Goal: Information Seeking & Learning: Learn about a topic

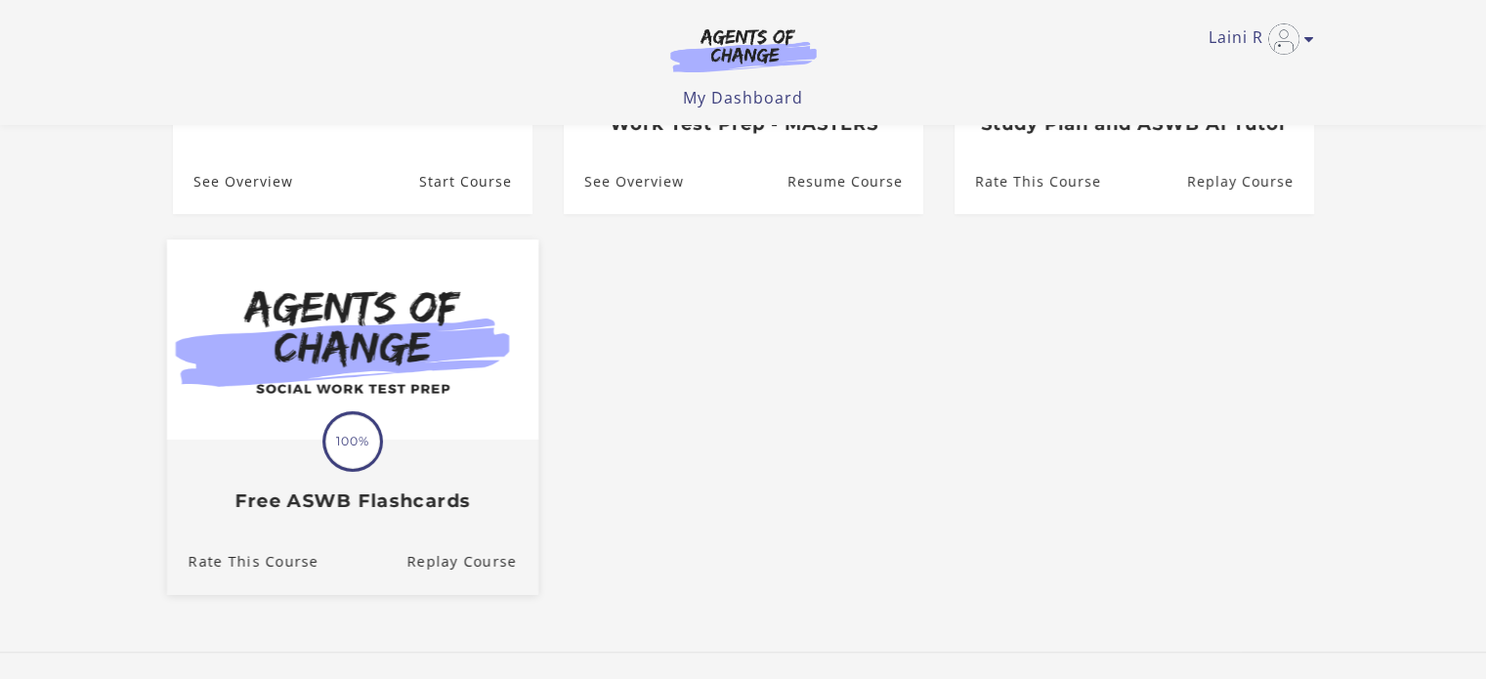
scroll to position [489, 0]
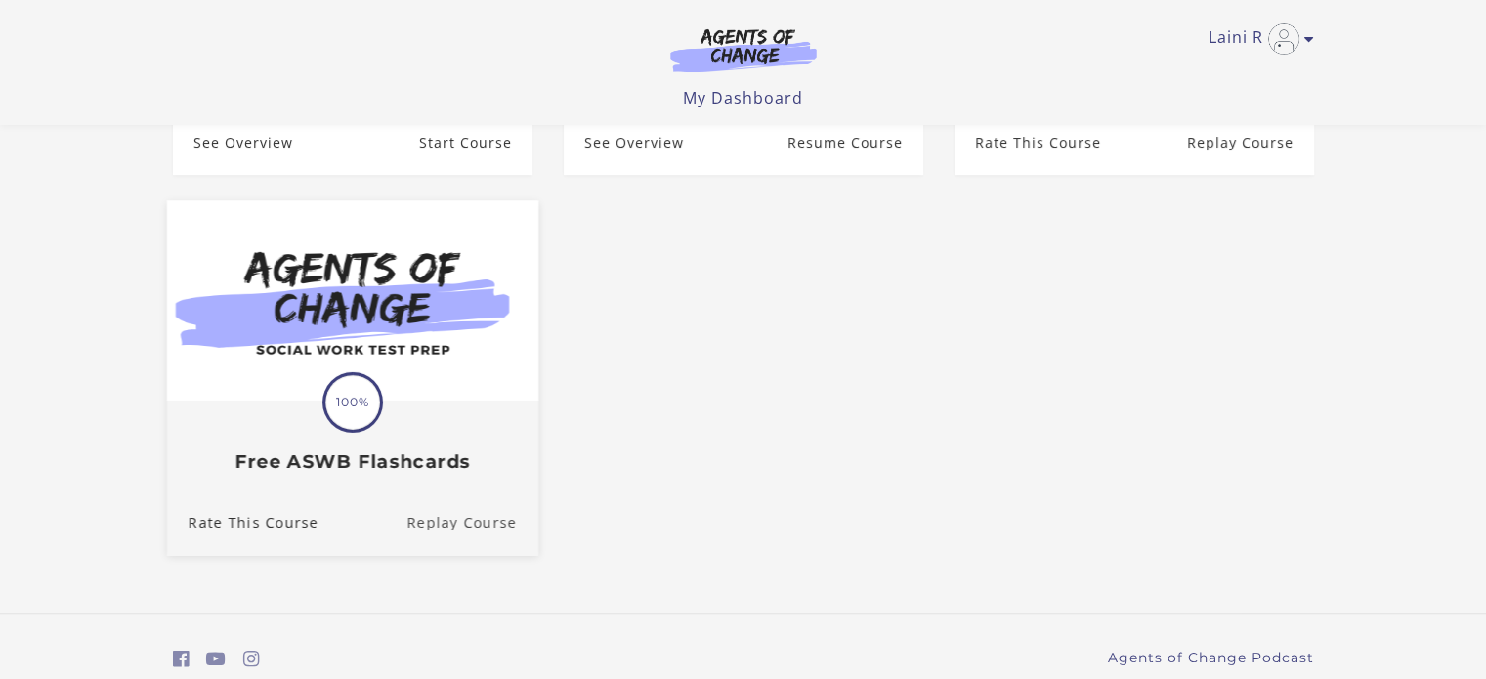
click at [511, 530] on link "Replay Course" at bounding box center [473, 522] width 132 height 65
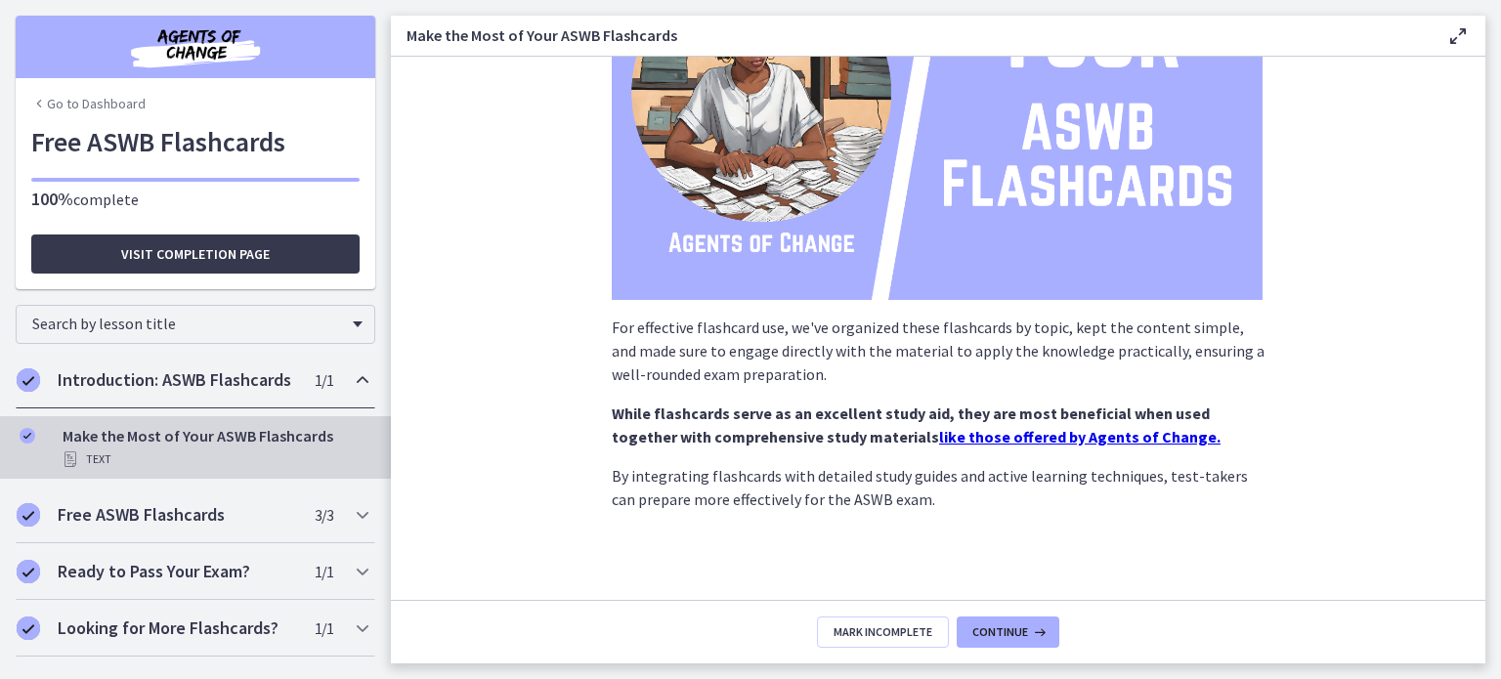
scroll to position [282, 0]
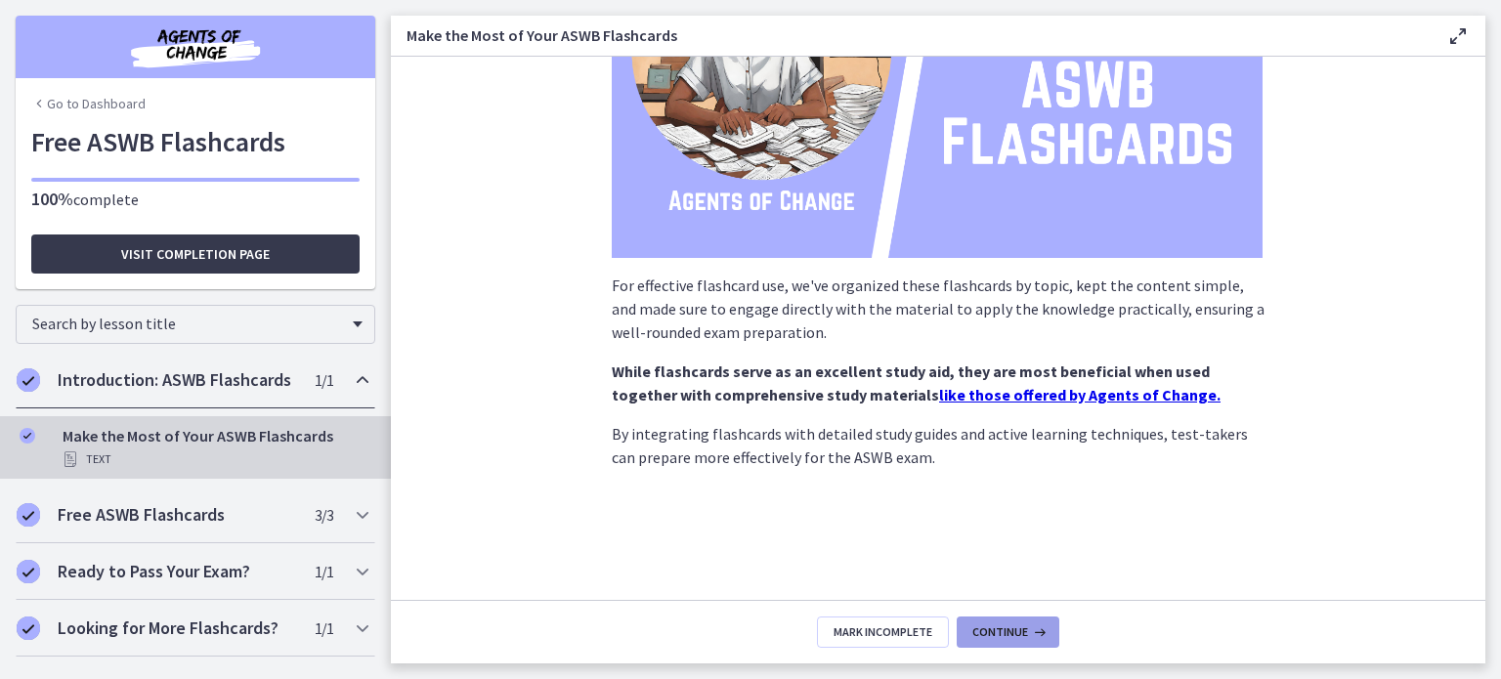
click at [1005, 627] on span "Continue" at bounding box center [1000, 632] width 56 height 16
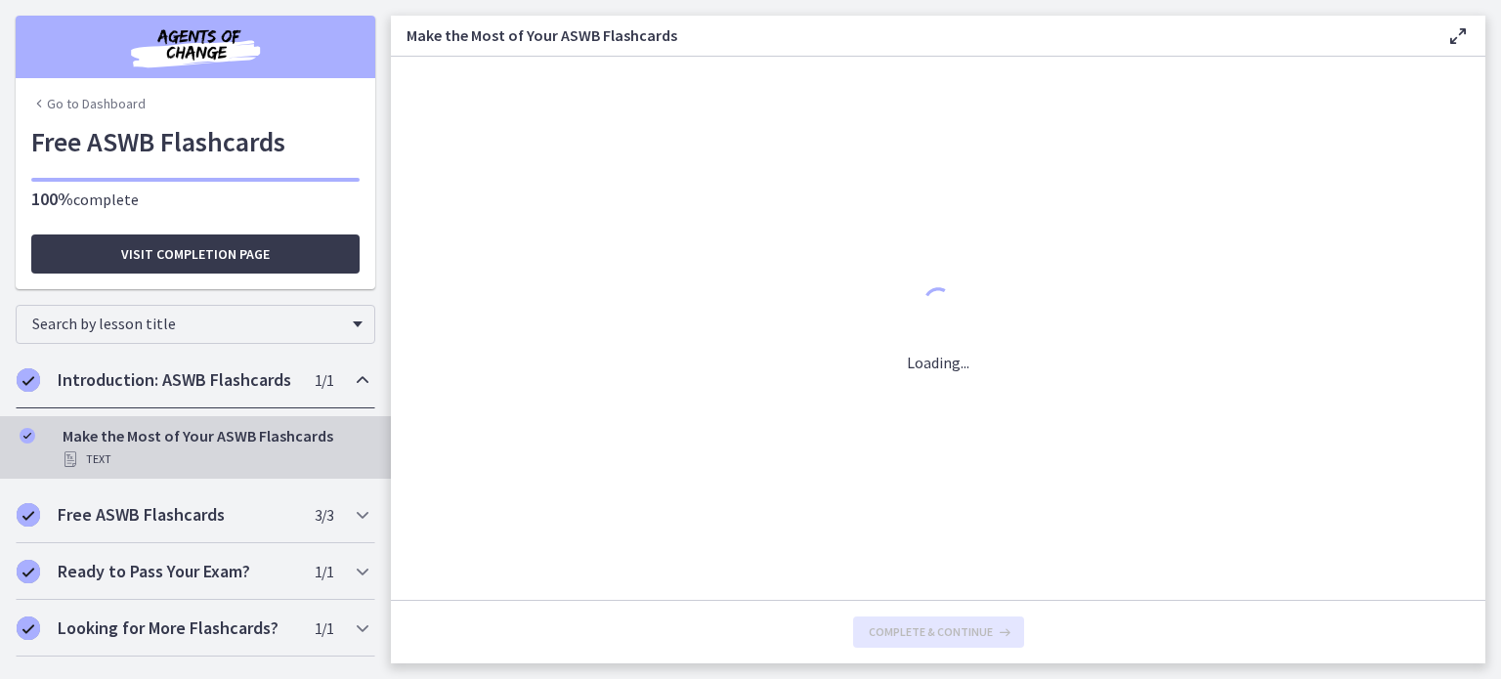
scroll to position [0, 0]
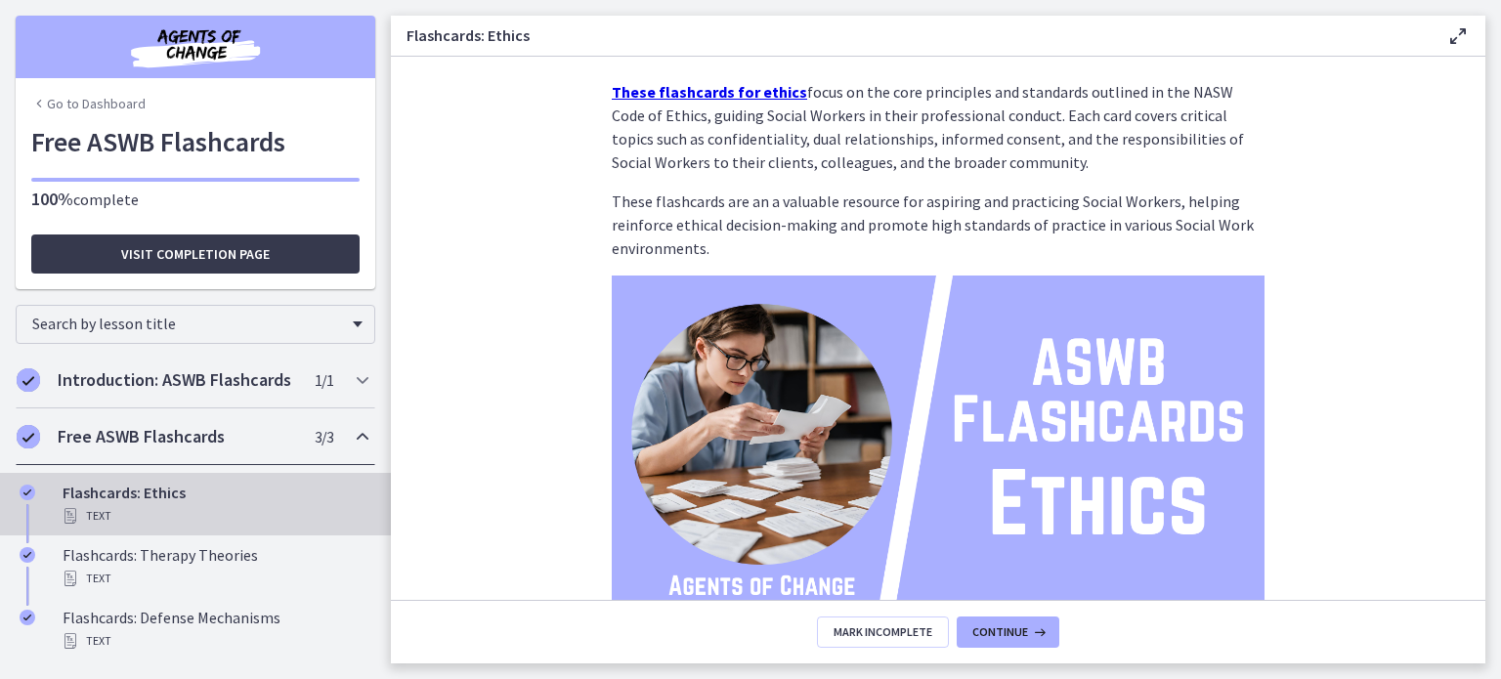
scroll to position [34, 0]
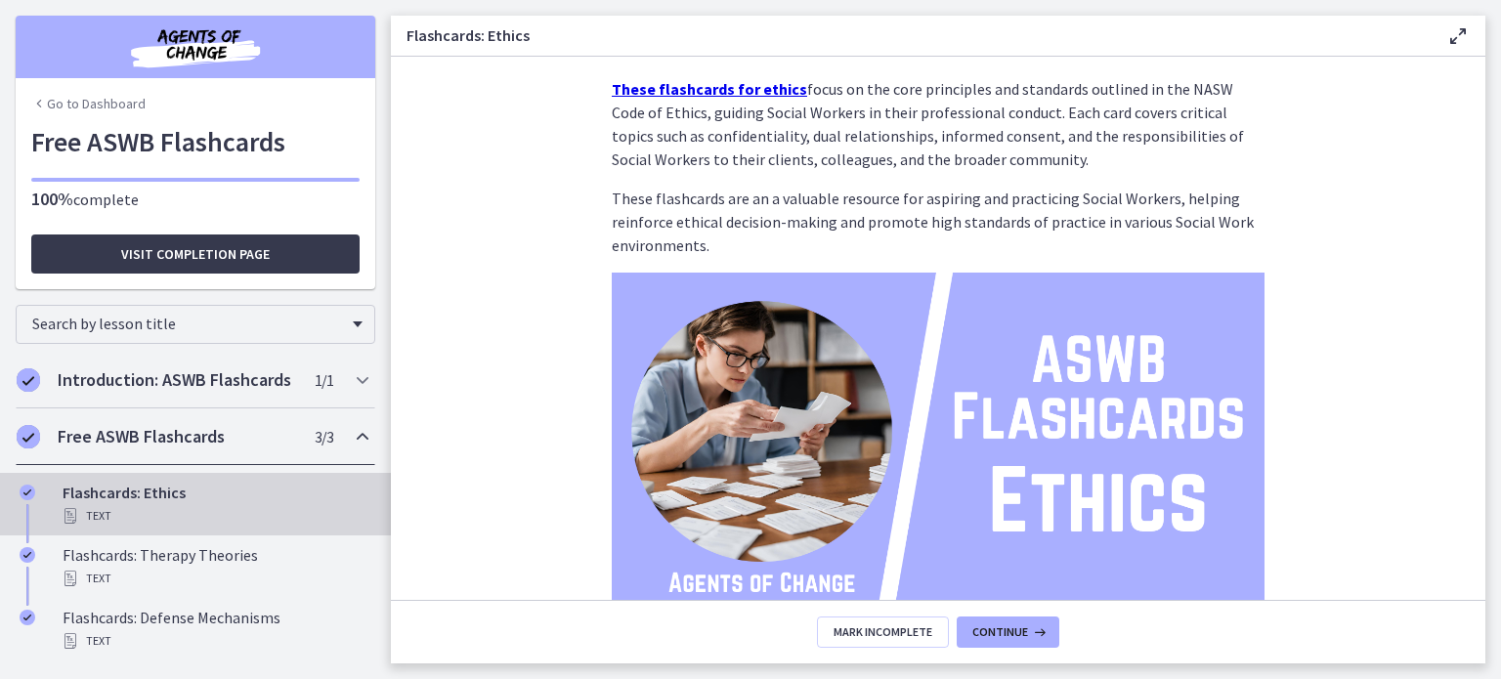
click at [757, 88] on strong "These flashcards for ethics" at bounding box center [709, 89] width 195 height 20
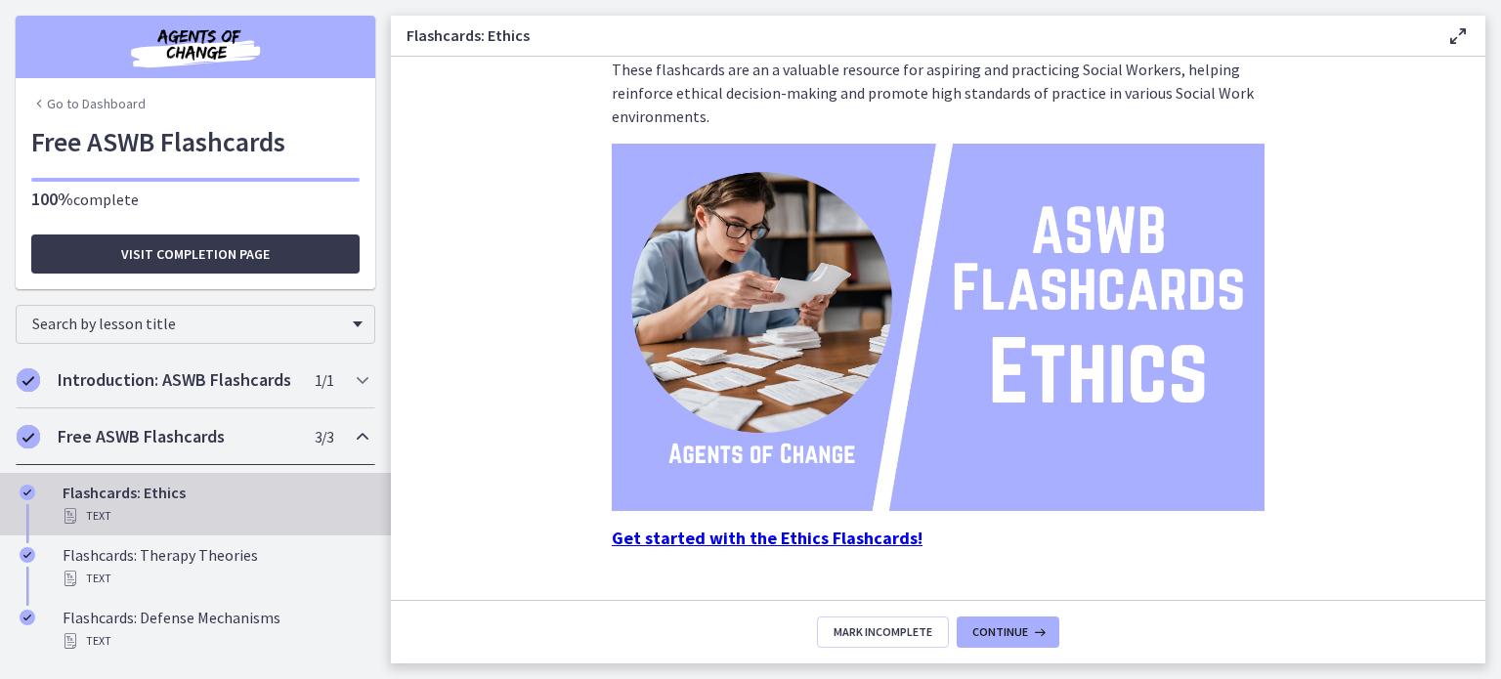
scroll to position [207, 0]
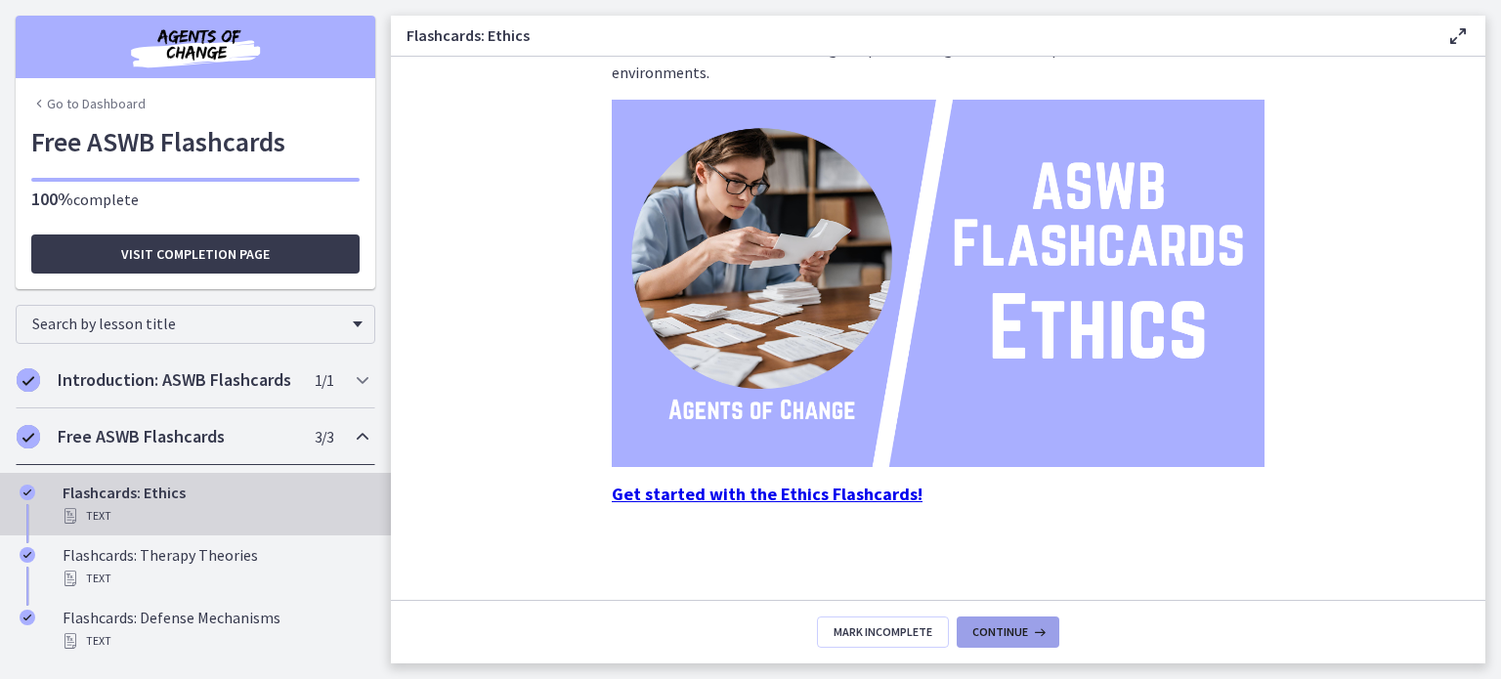
click at [984, 624] on span "Continue" at bounding box center [1000, 632] width 56 height 16
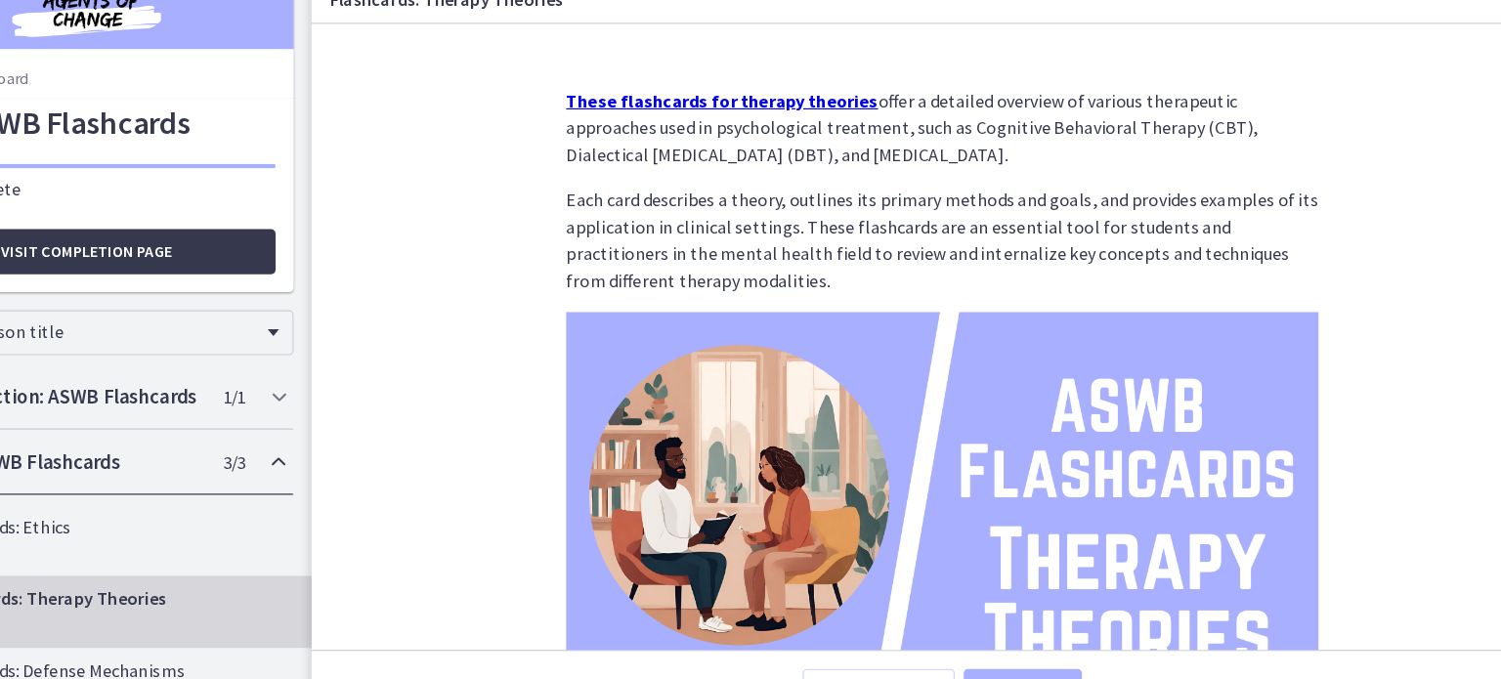
click at [700, 126] on strong "These flashcards for therapy theories" at bounding box center [747, 123] width 271 height 20
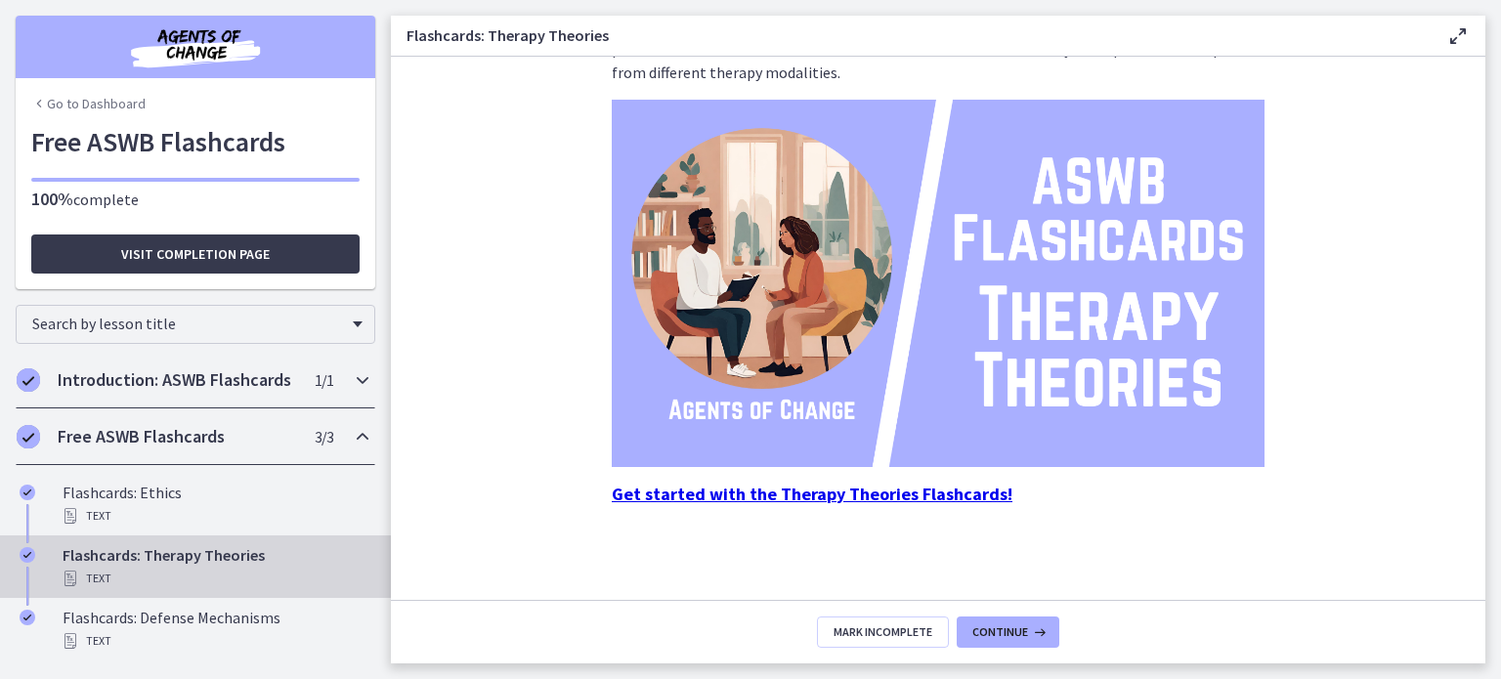
drag, startPoint x: 351, startPoint y: 399, endPoint x: 266, endPoint y: 357, distance: 94.8
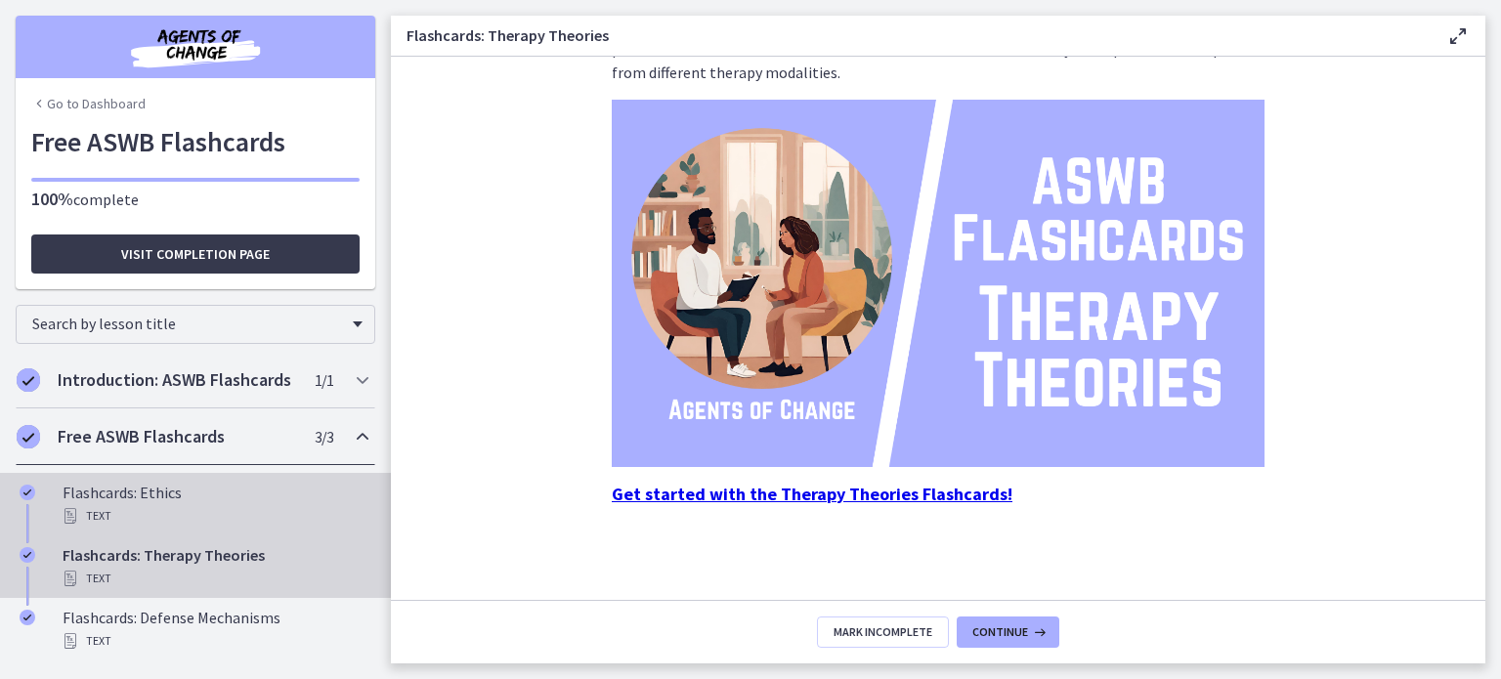
drag, startPoint x: 266, startPoint y: 357, endPoint x: 141, endPoint y: 527, distance: 211.1
click at [141, 527] on div "Flashcards: Ethics Text" at bounding box center [215, 504] width 305 height 47
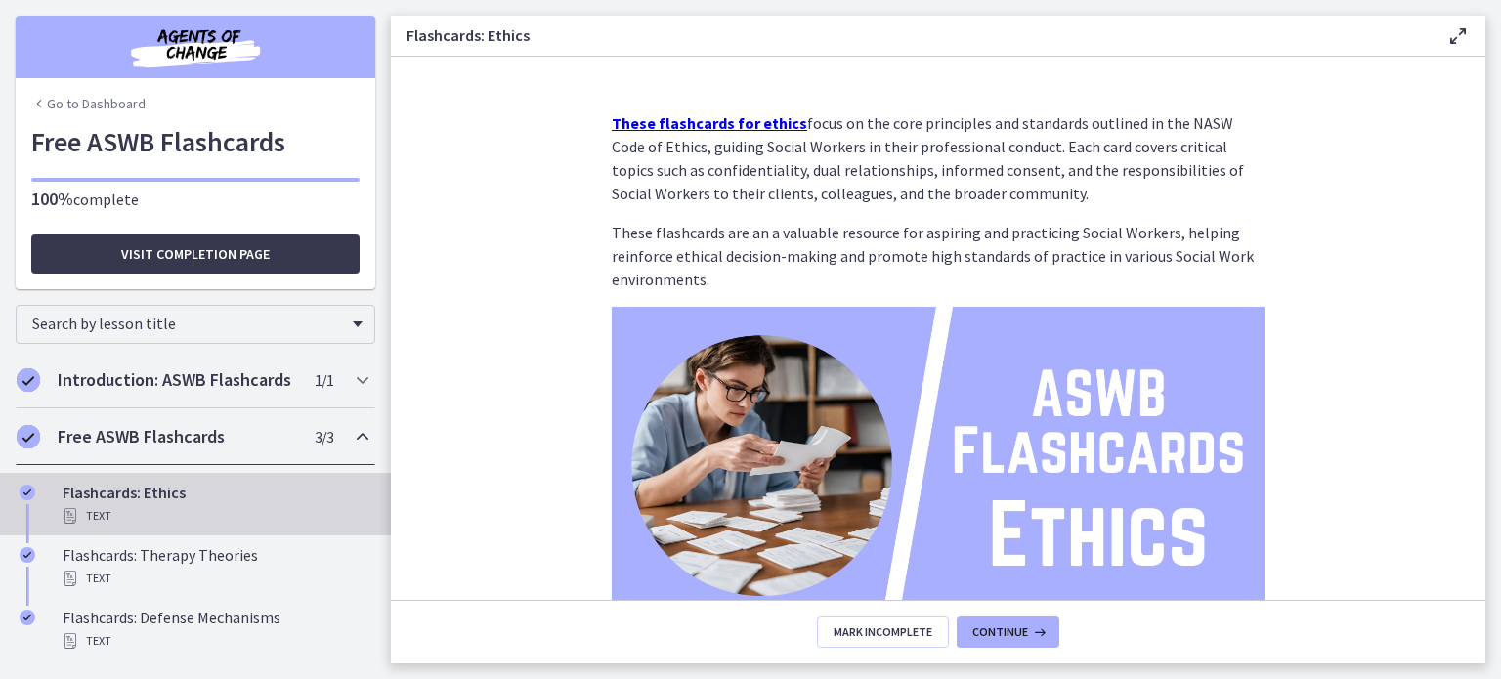
click at [697, 127] on strong "These flashcards for ethics" at bounding box center [709, 123] width 195 height 20
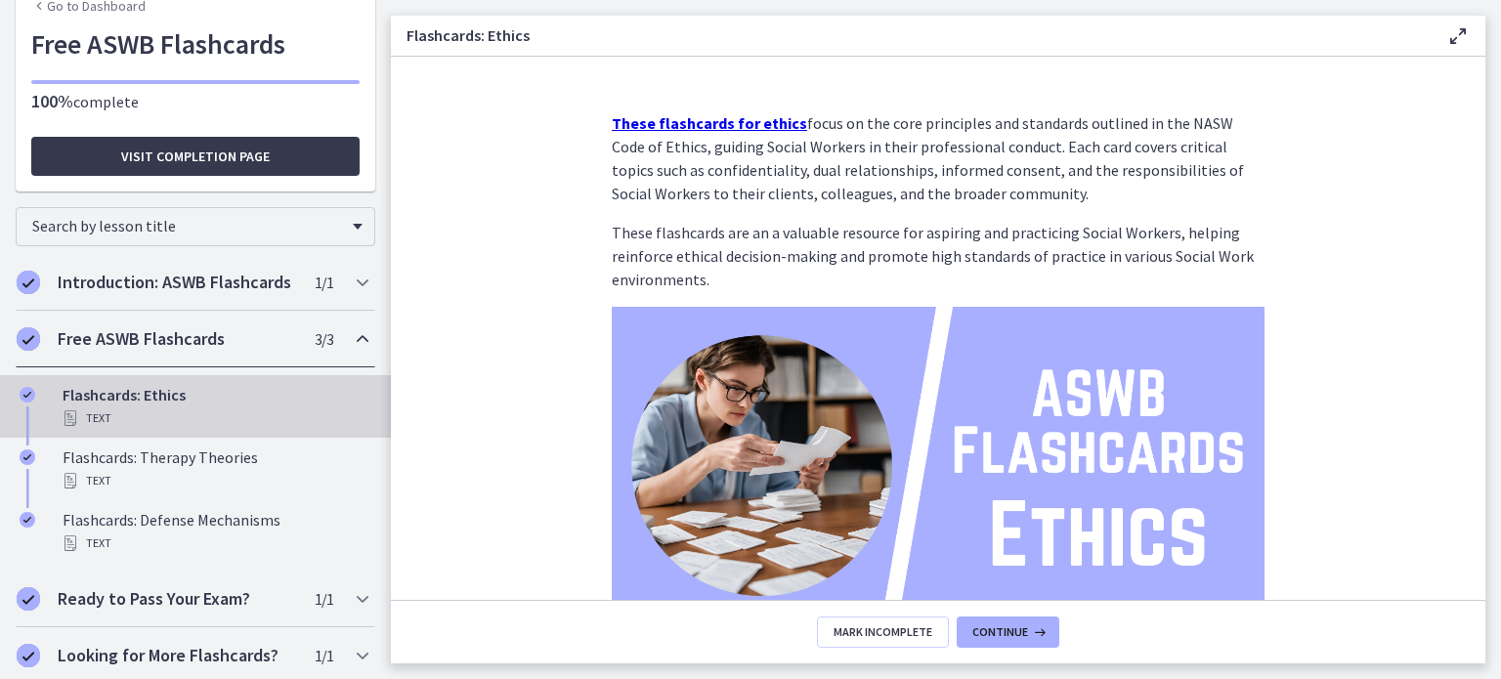
scroll to position [125, 0]
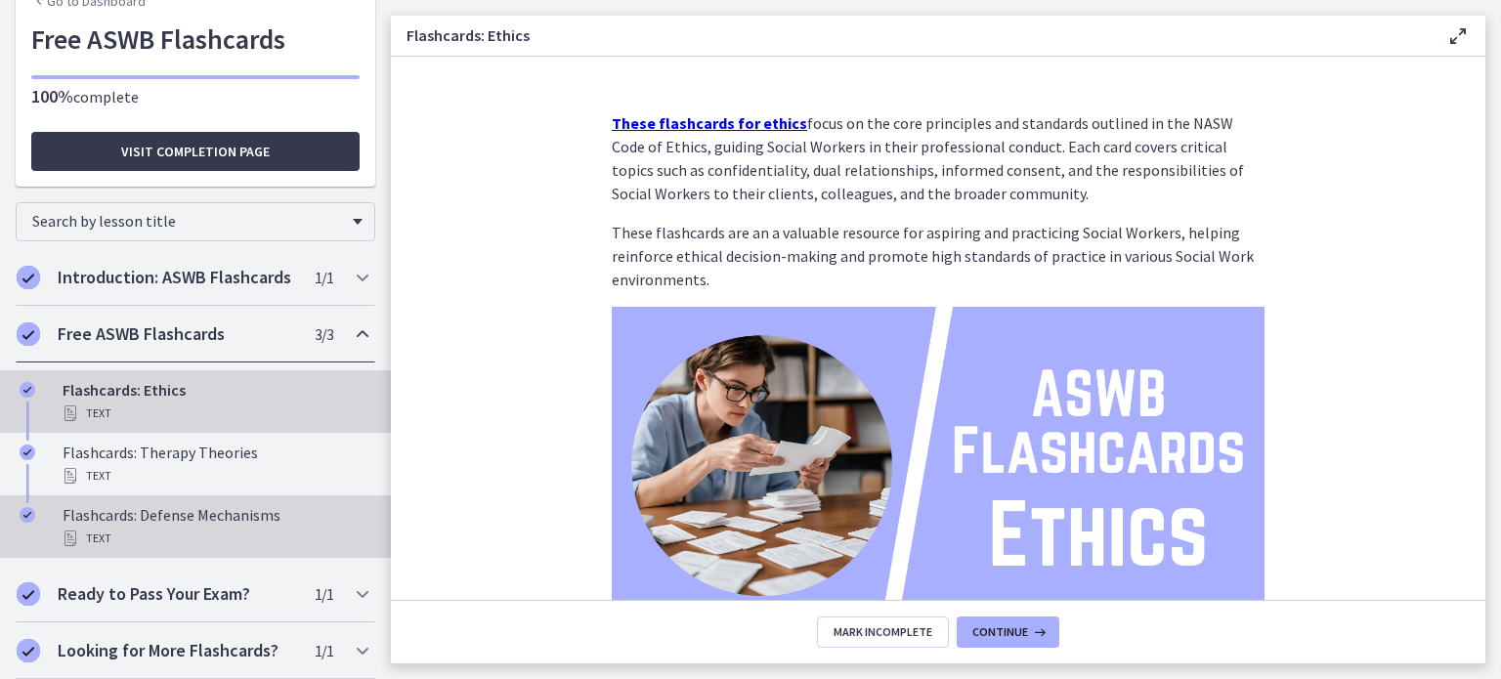
click at [246, 511] on div "Flashcards: Defense Mechanisms Text" at bounding box center [215, 526] width 305 height 47
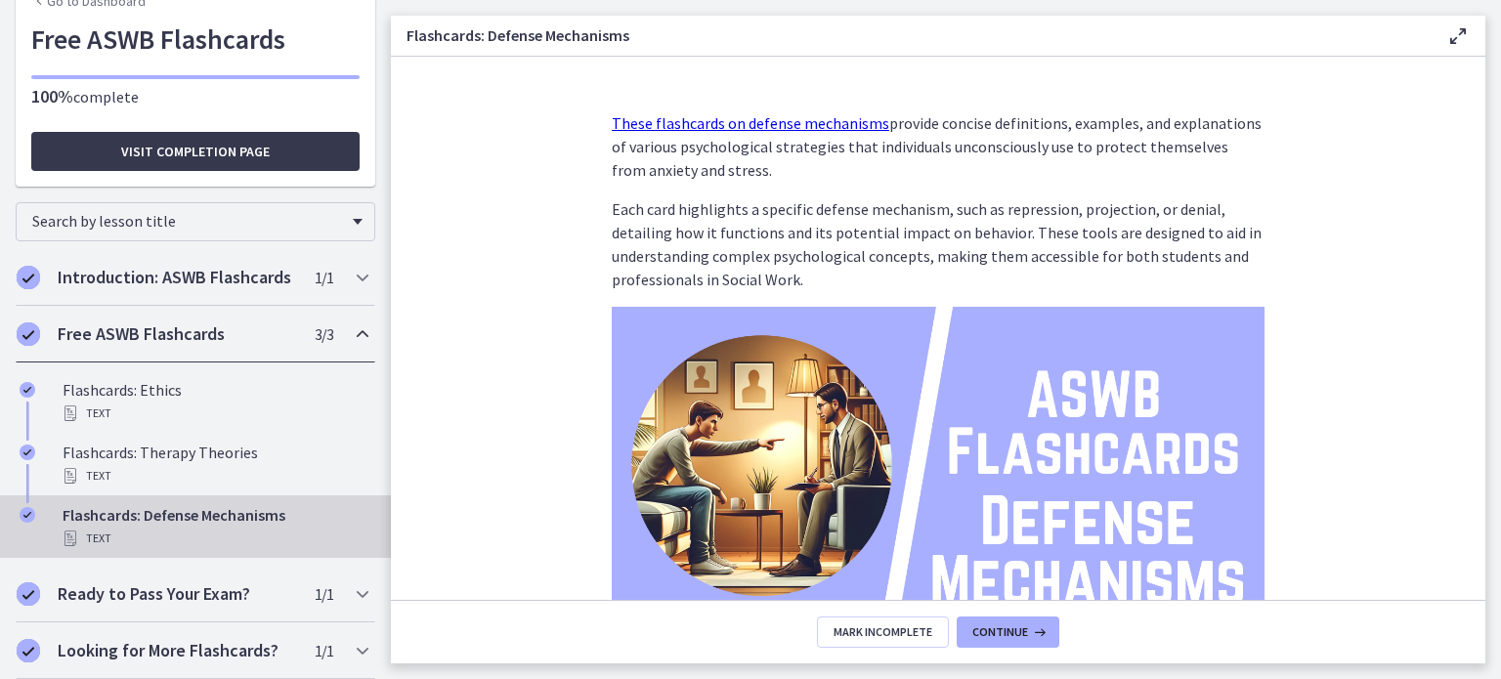
click at [720, 123] on link "These flashcards on defense mechanisms" at bounding box center [751, 123] width 278 height 20
click at [1012, 634] on span "Continue" at bounding box center [1000, 632] width 56 height 16
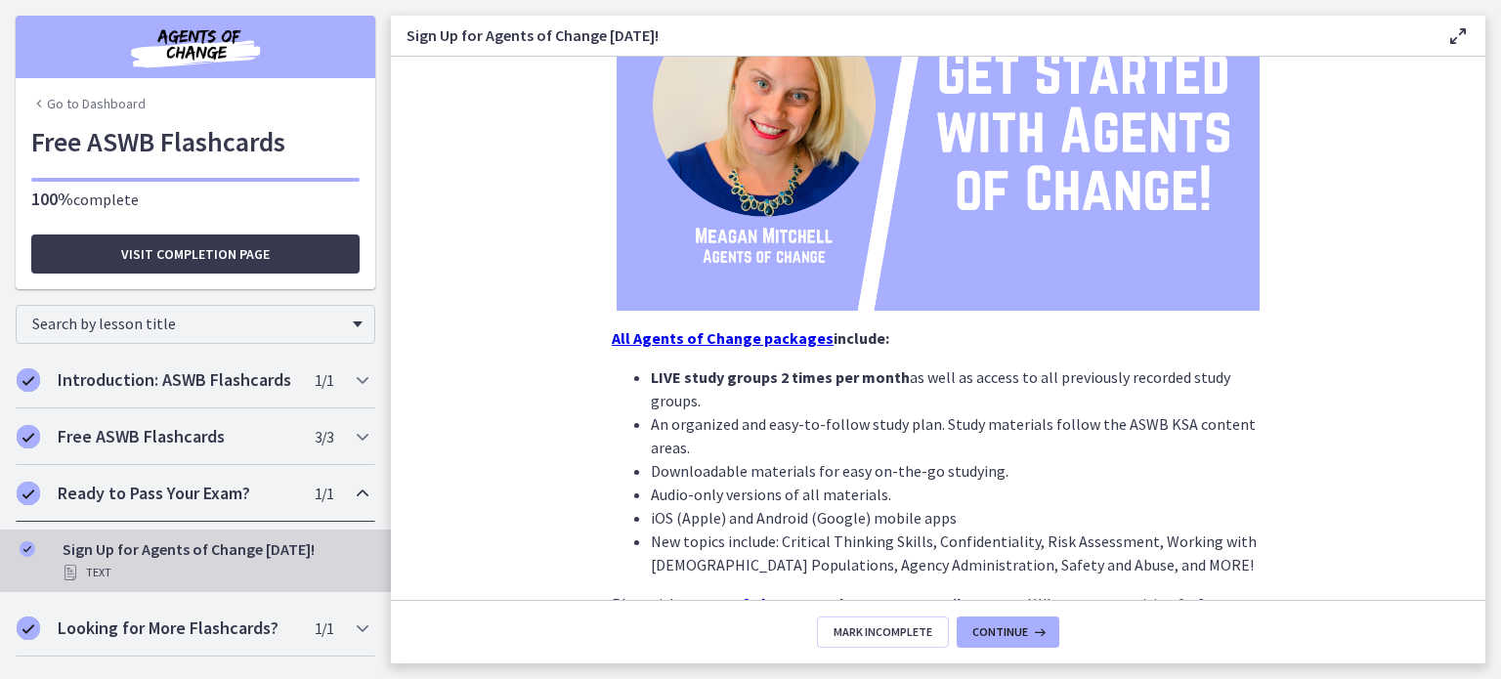
scroll to position [415, 0]
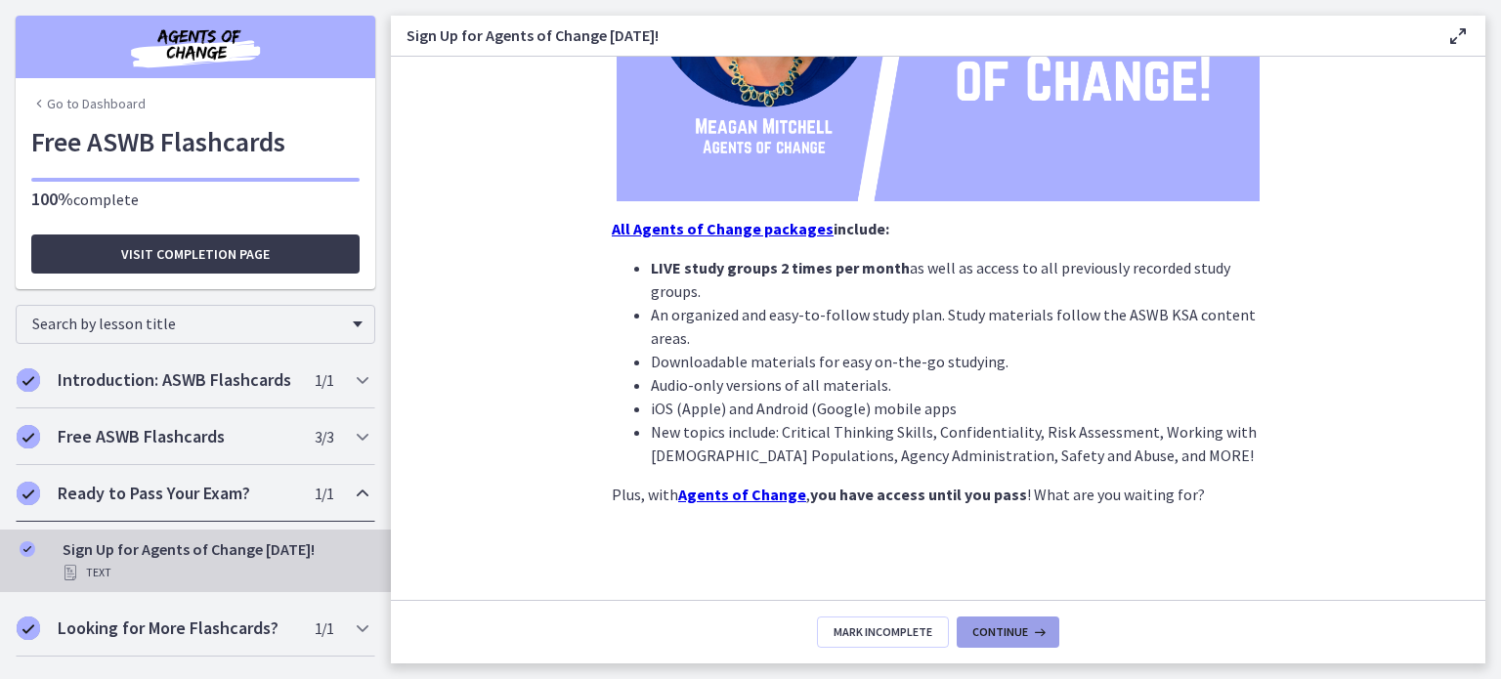
click at [1008, 624] on span "Continue" at bounding box center [1000, 632] width 56 height 16
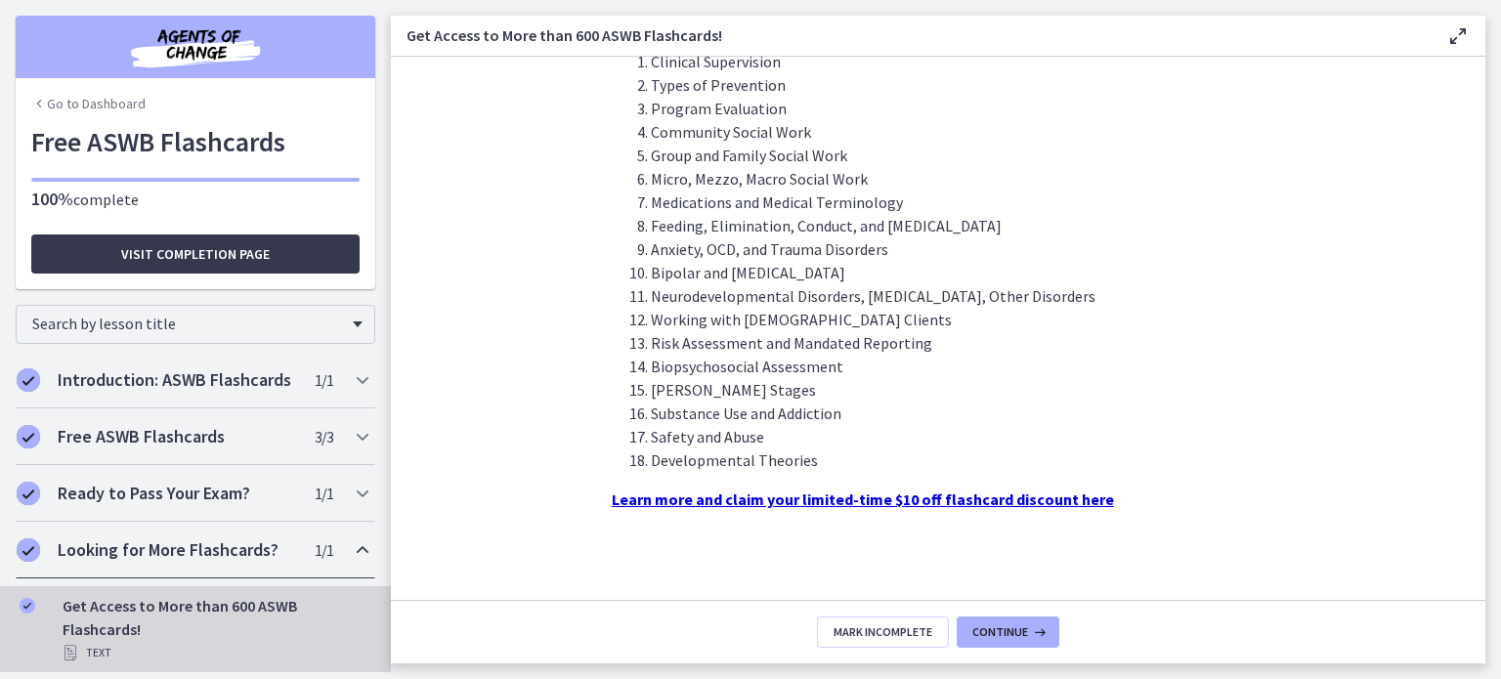
scroll to position [613, 0]
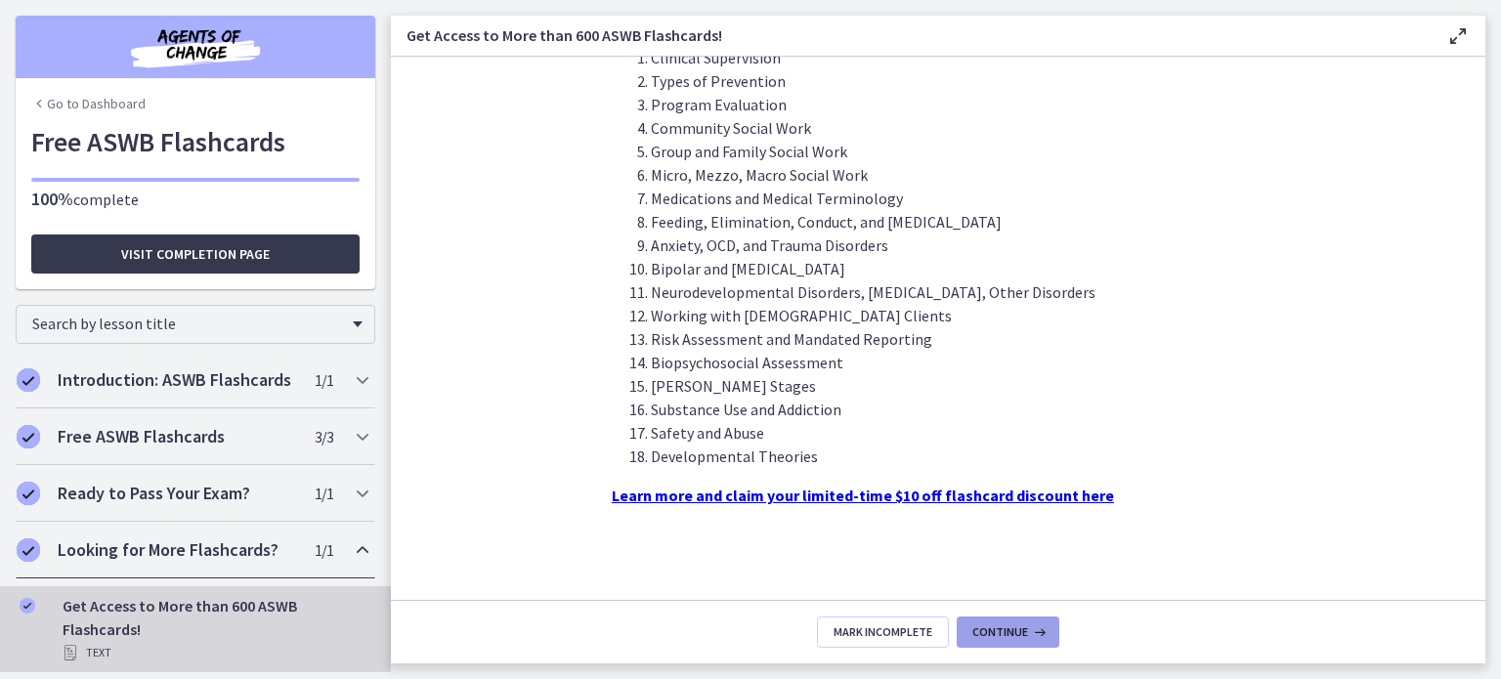
click at [1019, 632] on span "Continue" at bounding box center [1000, 632] width 56 height 16
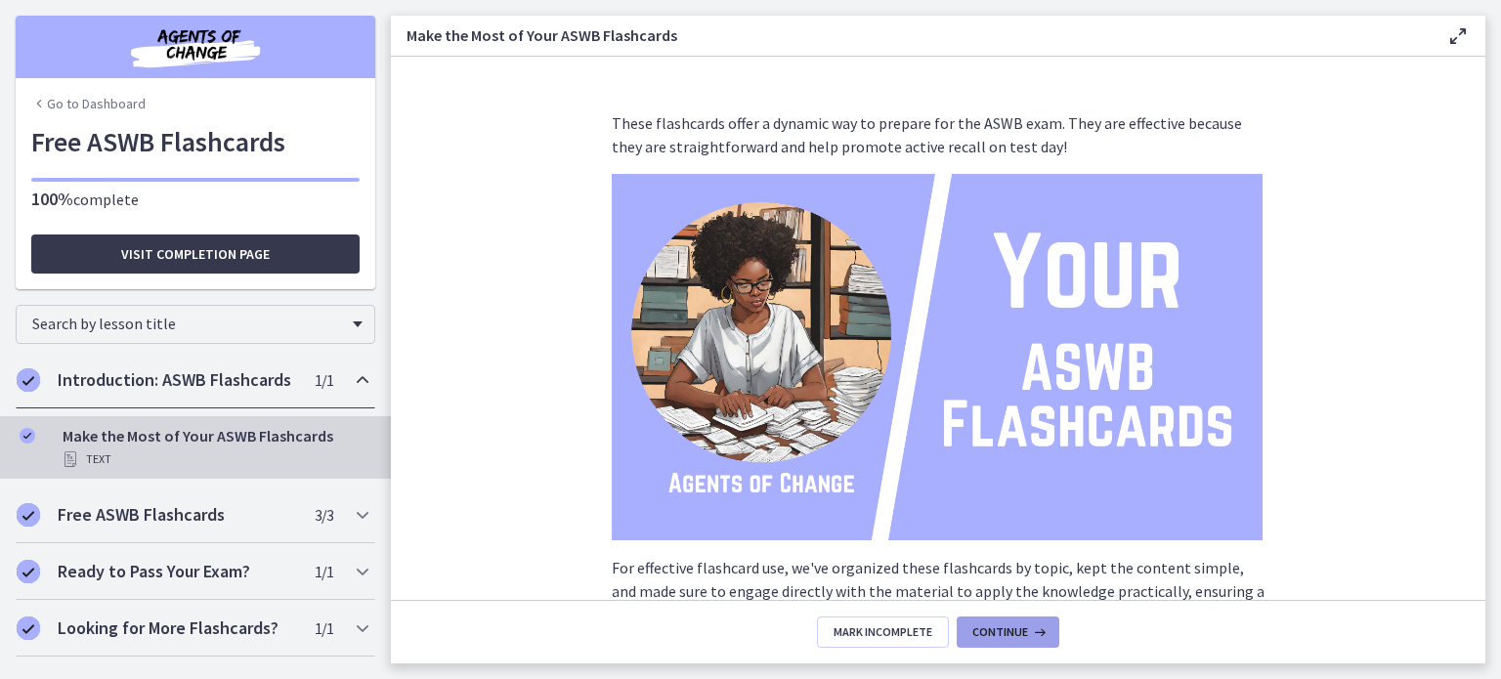
click at [1019, 632] on span "Continue" at bounding box center [1000, 632] width 56 height 16
click at [187, 38] on img "Chapters" at bounding box center [195, 46] width 235 height 47
click at [1461, 38] on icon at bounding box center [1457, 35] width 23 height 23
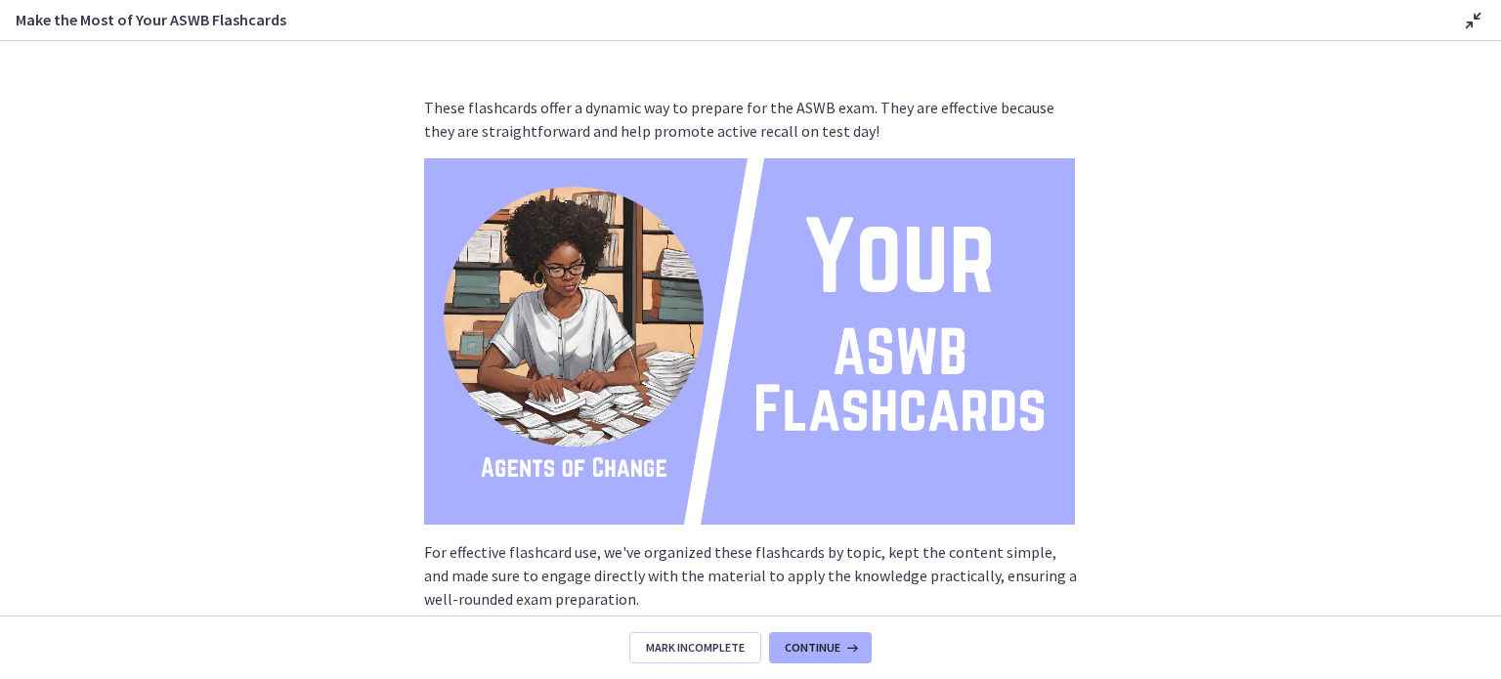
click at [1473, 19] on icon at bounding box center [1473, 20] width 23 height 23
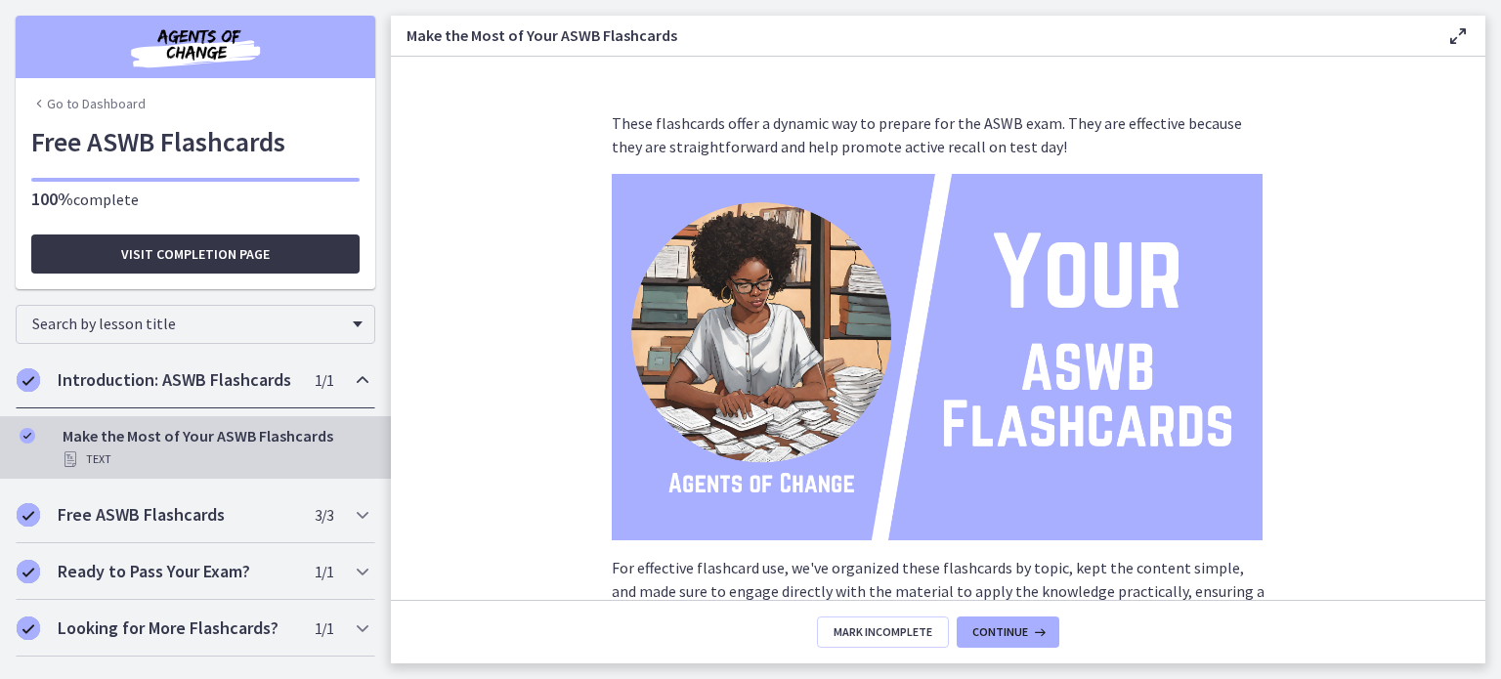
click at [260, 265] on span "Visit completion page" at bounding box center [195, 253] width 149 height 23
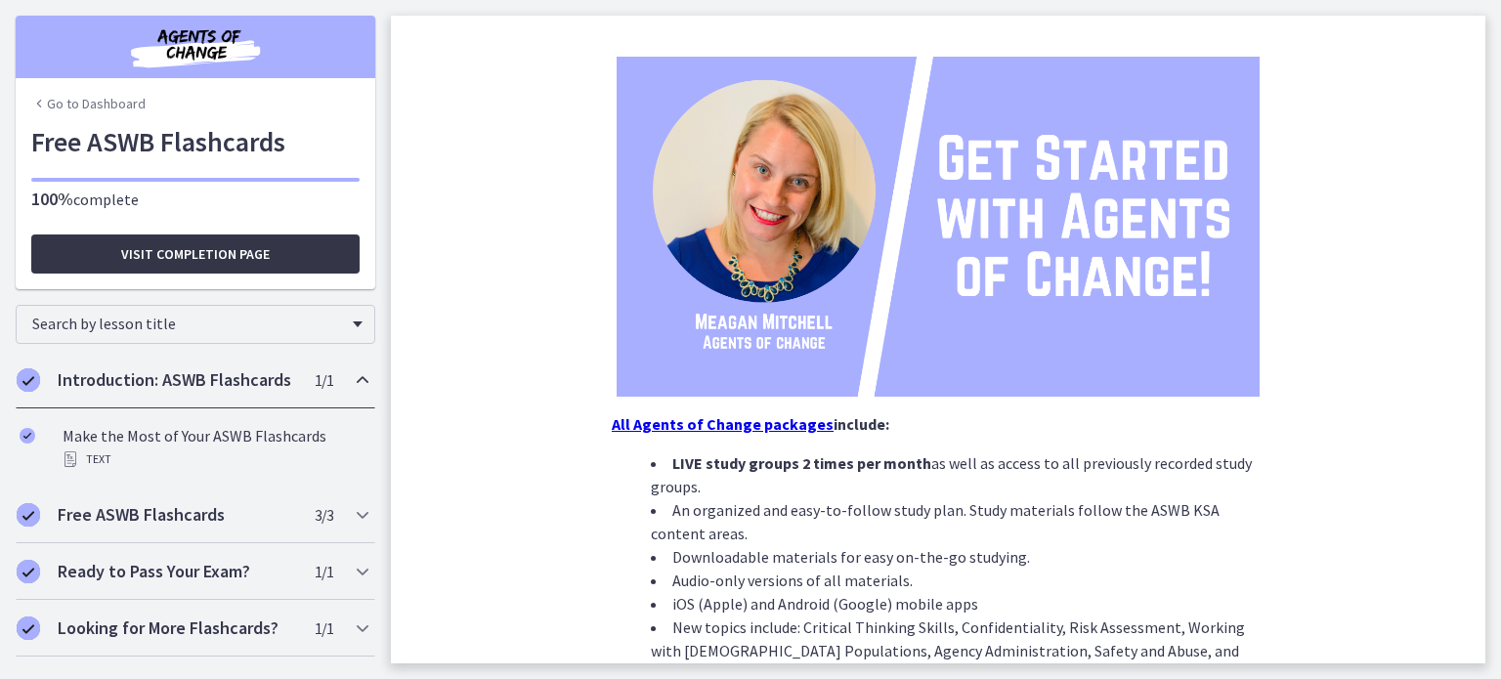
scroll to position [391, 0]
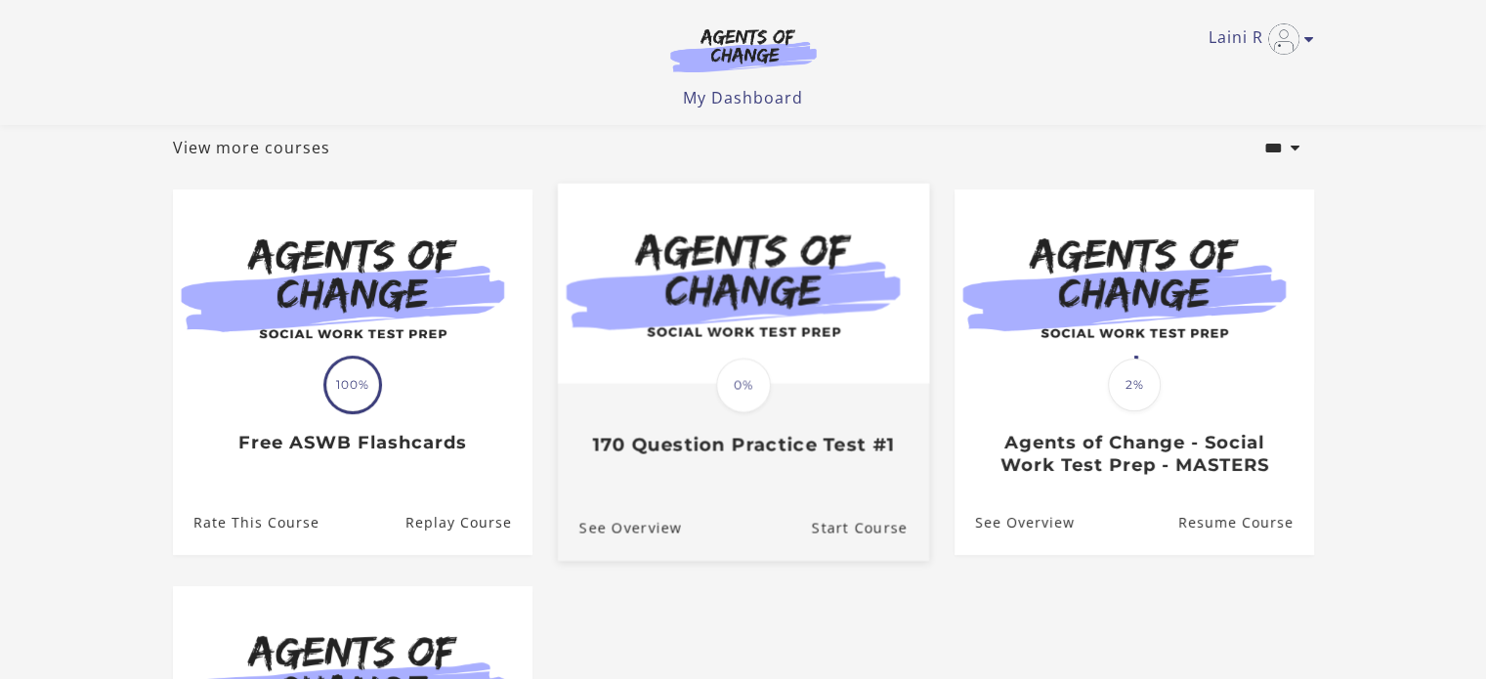
scroll to position [121, 0]
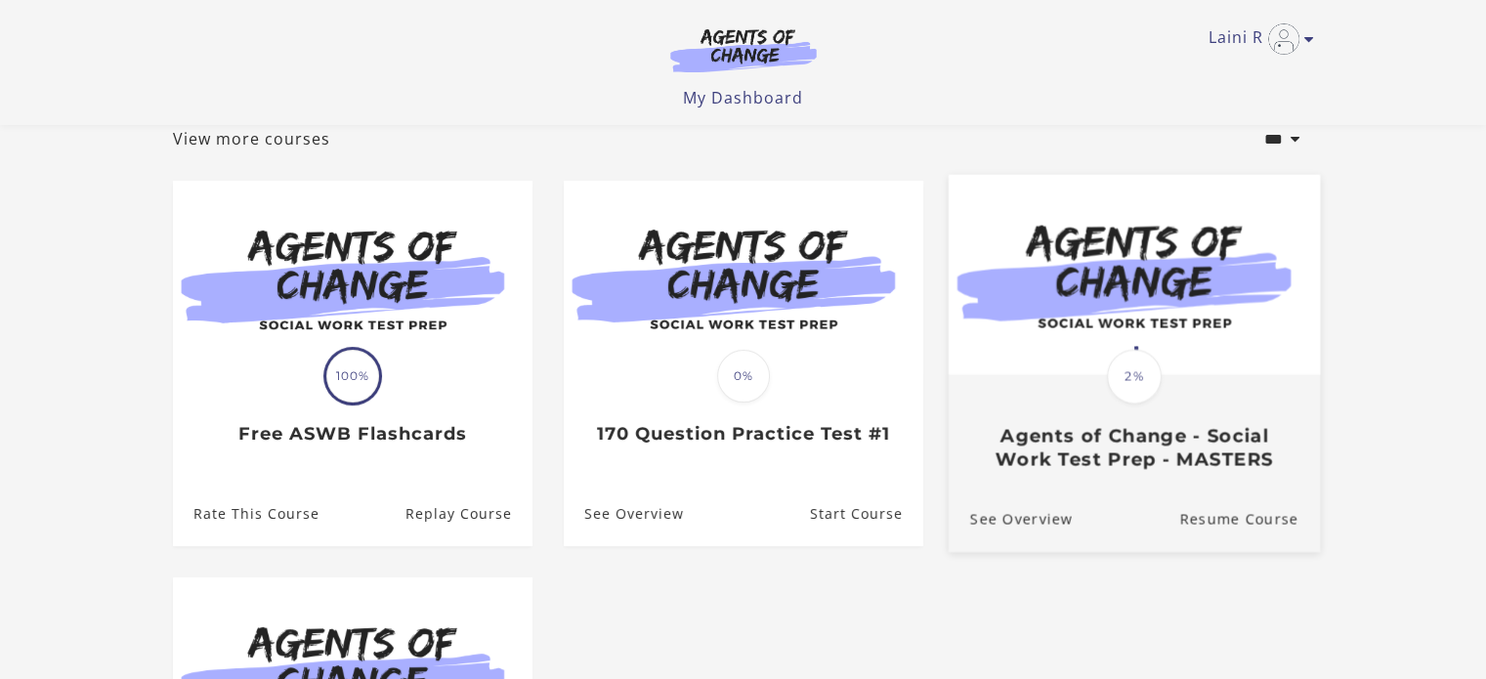
click at [1143, 481] on link "Translation missing: en.liquid.partials.dashboard_course_card.progress_descript…" at bounding box center [1133, 331] width 371 height 312
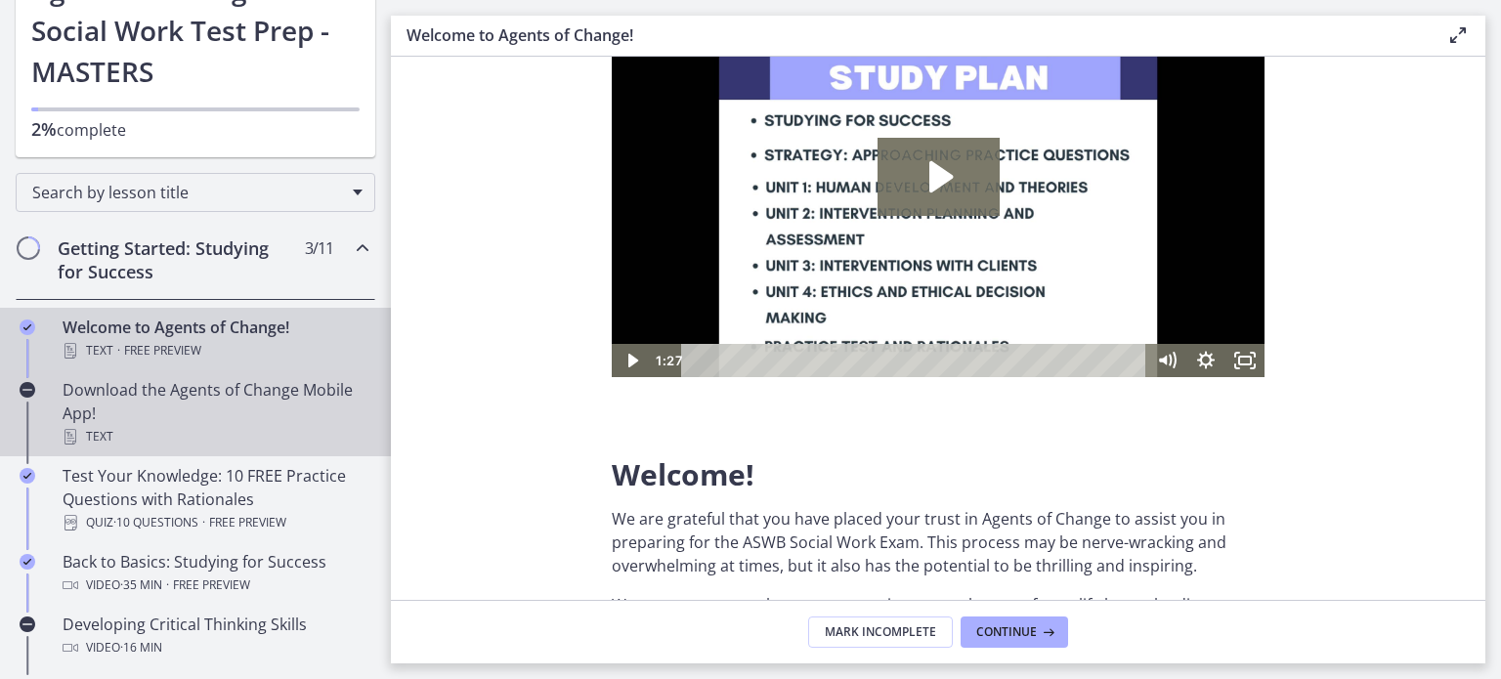
scroll to position [152, 0]
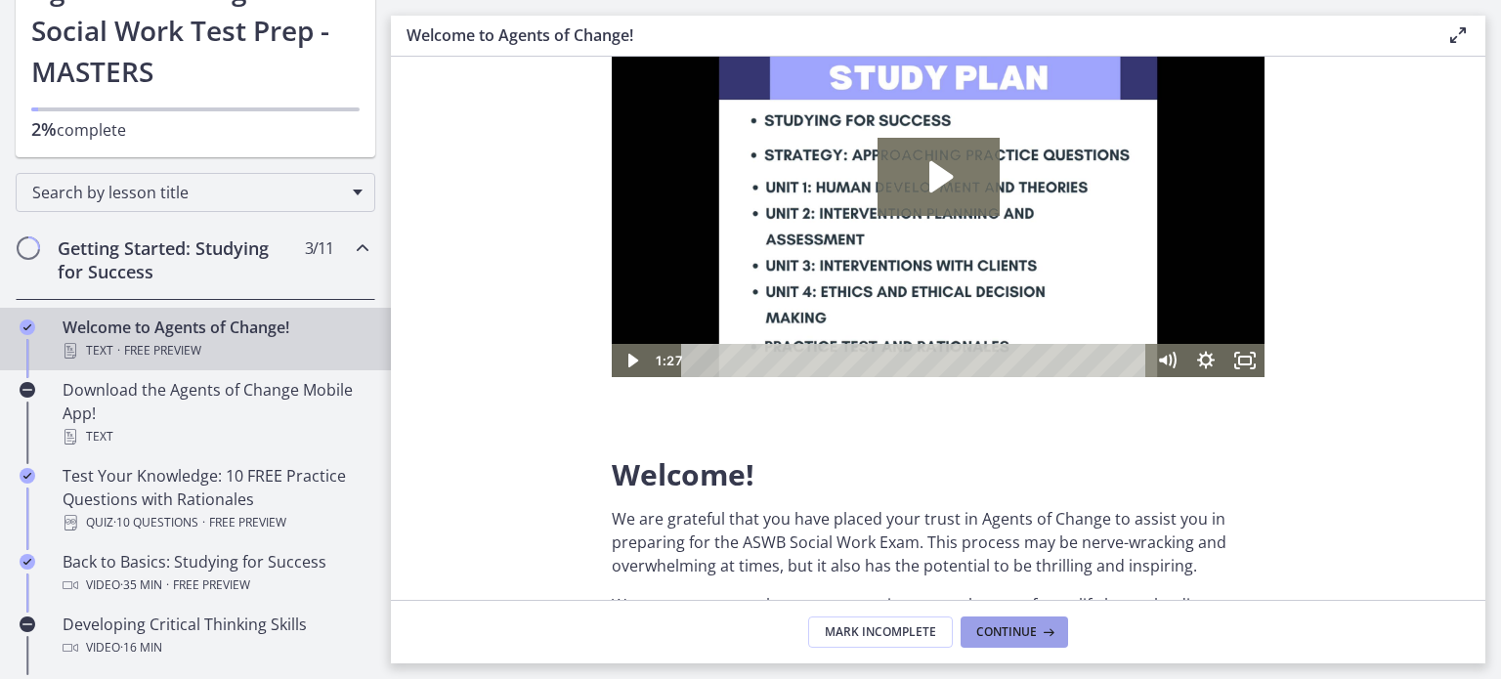
click at [981, 626] on span "Continue" at bounding box center [1006, 632] width 61 height 16
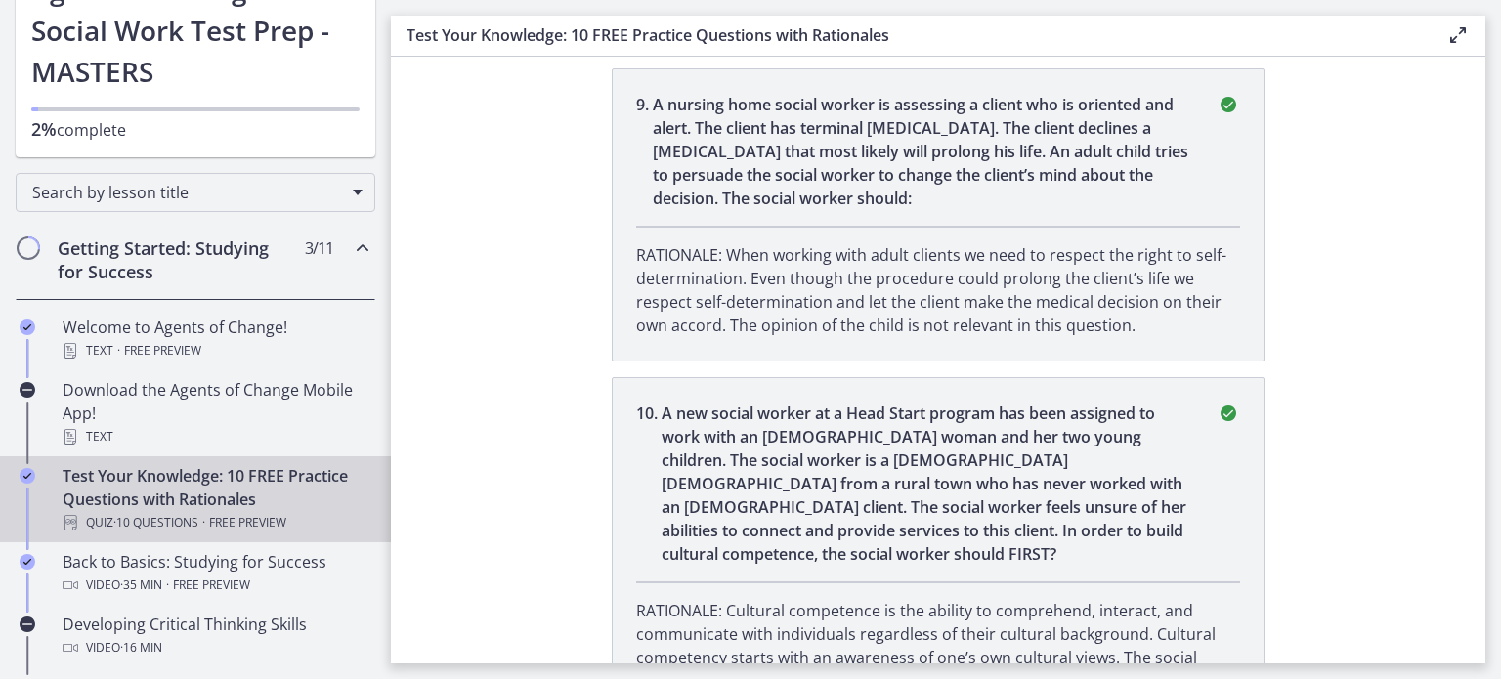
scroll to position [2863, 0]
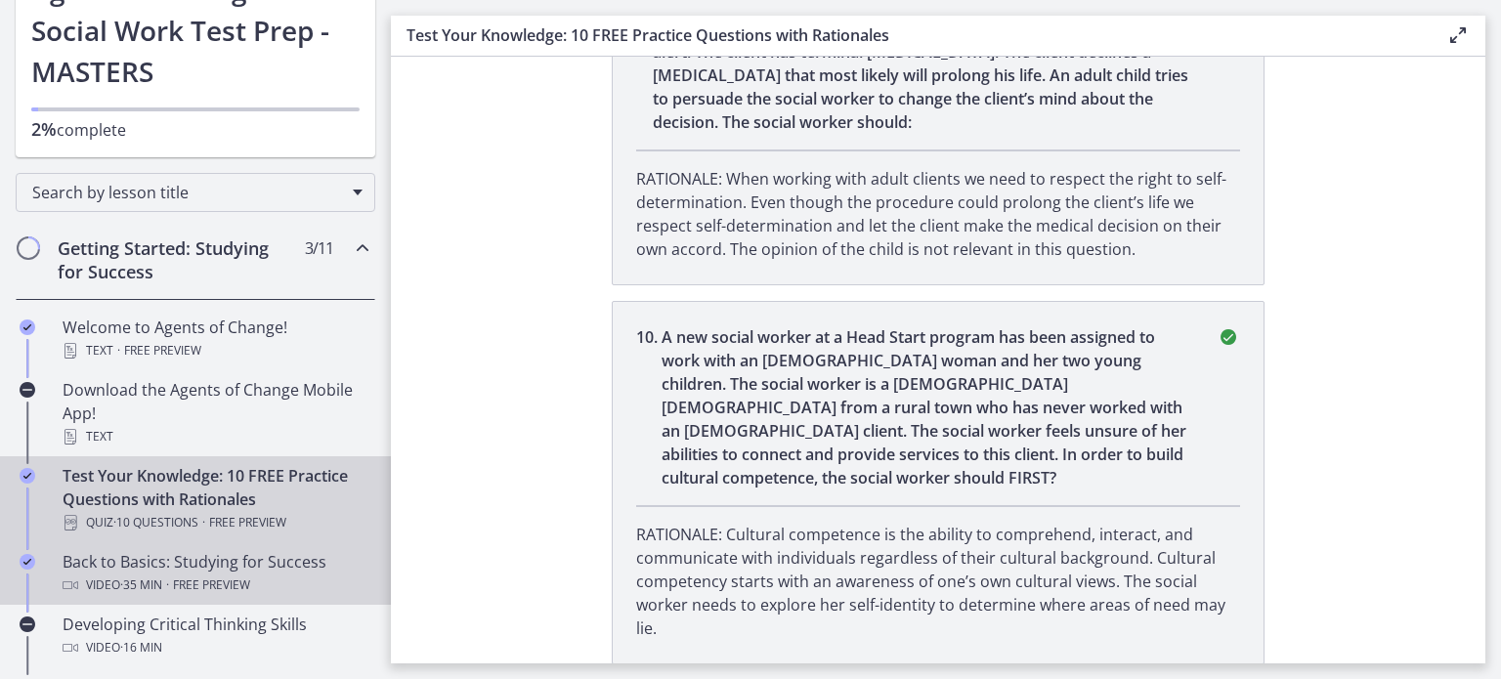
click at [250, 565] on div "Back to Basics: Studying for Success Video · 35 min · Free preview" at bounding box center [215, 573] width 305 height 47
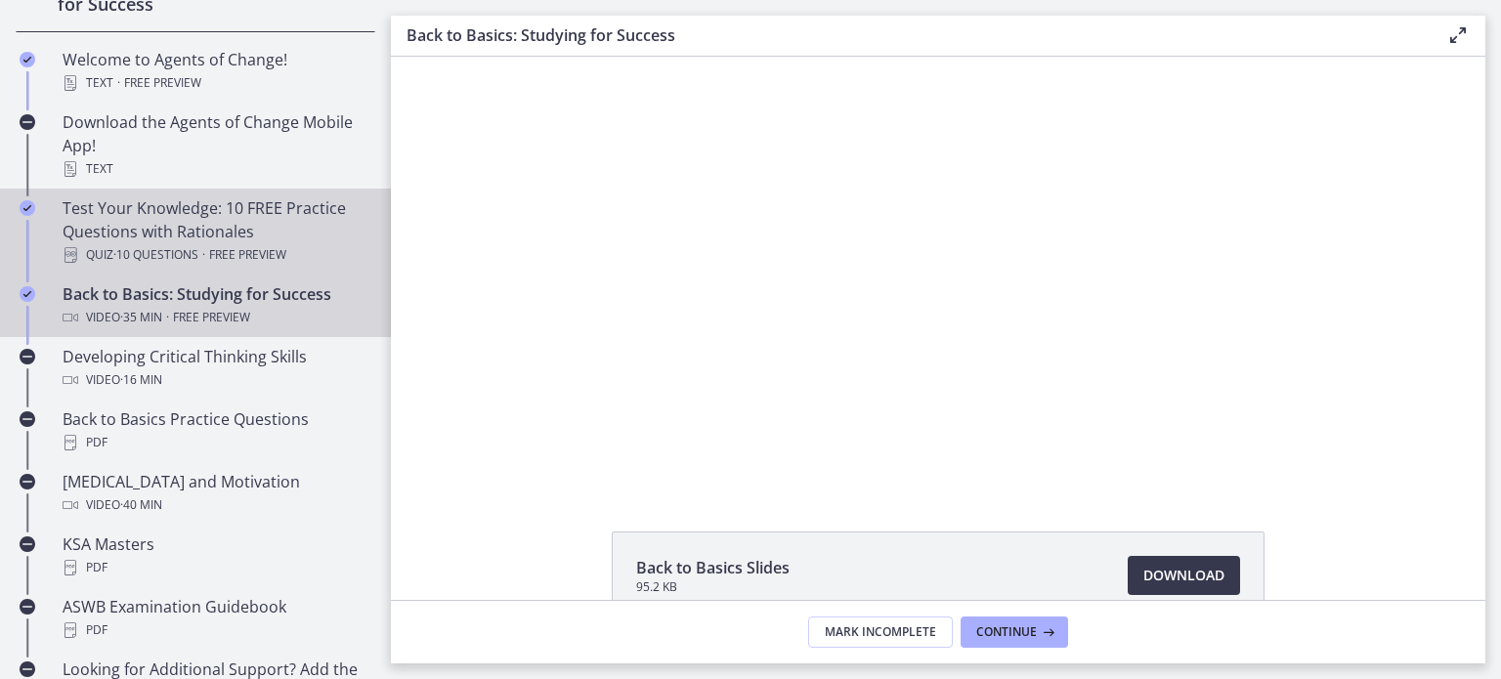
scroll to position [422, 0]
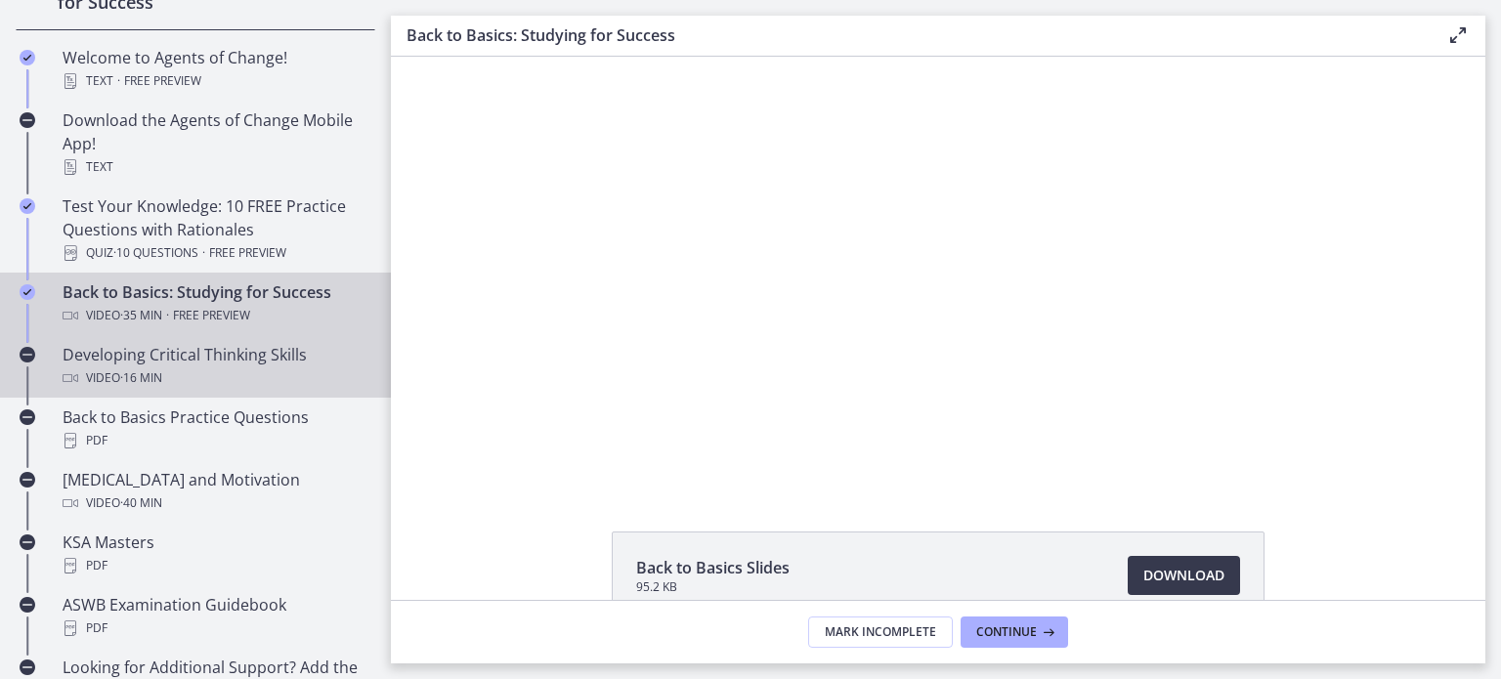
click at [260, 372] on div "Video · 16 min" at bounding box center [215, 377] width 305 height 23
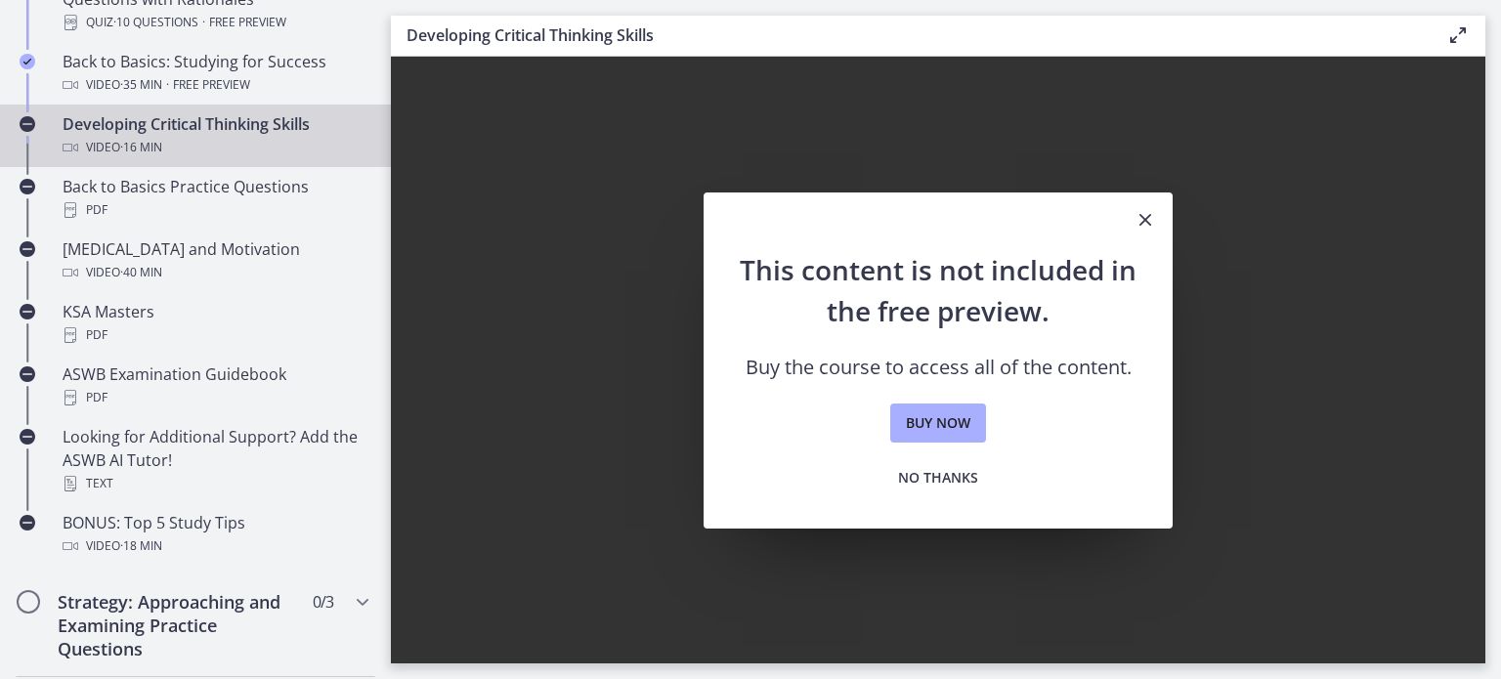
scroll to position [655, 0]
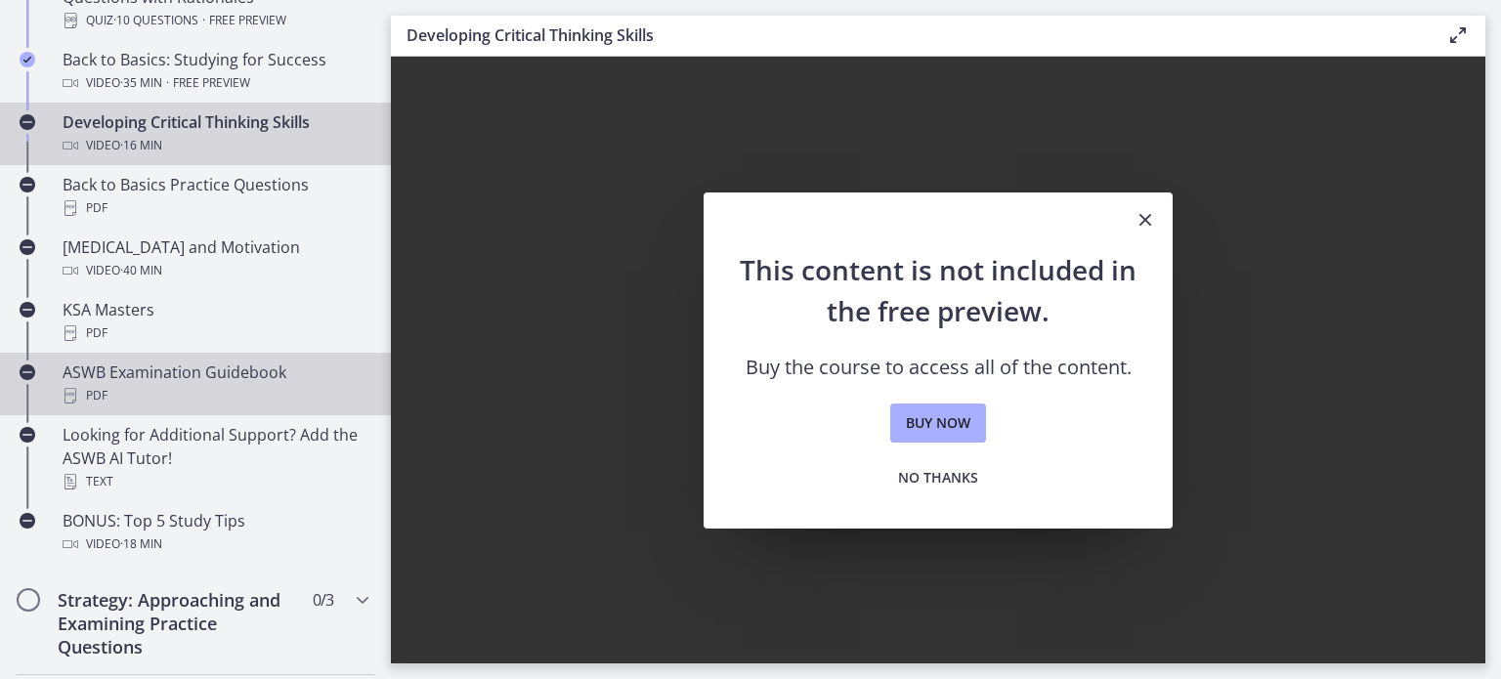
click at [260, 372] on div "ASWB Examination Guidebook PDF" at bounding box center [215, 384] width 305 height 47
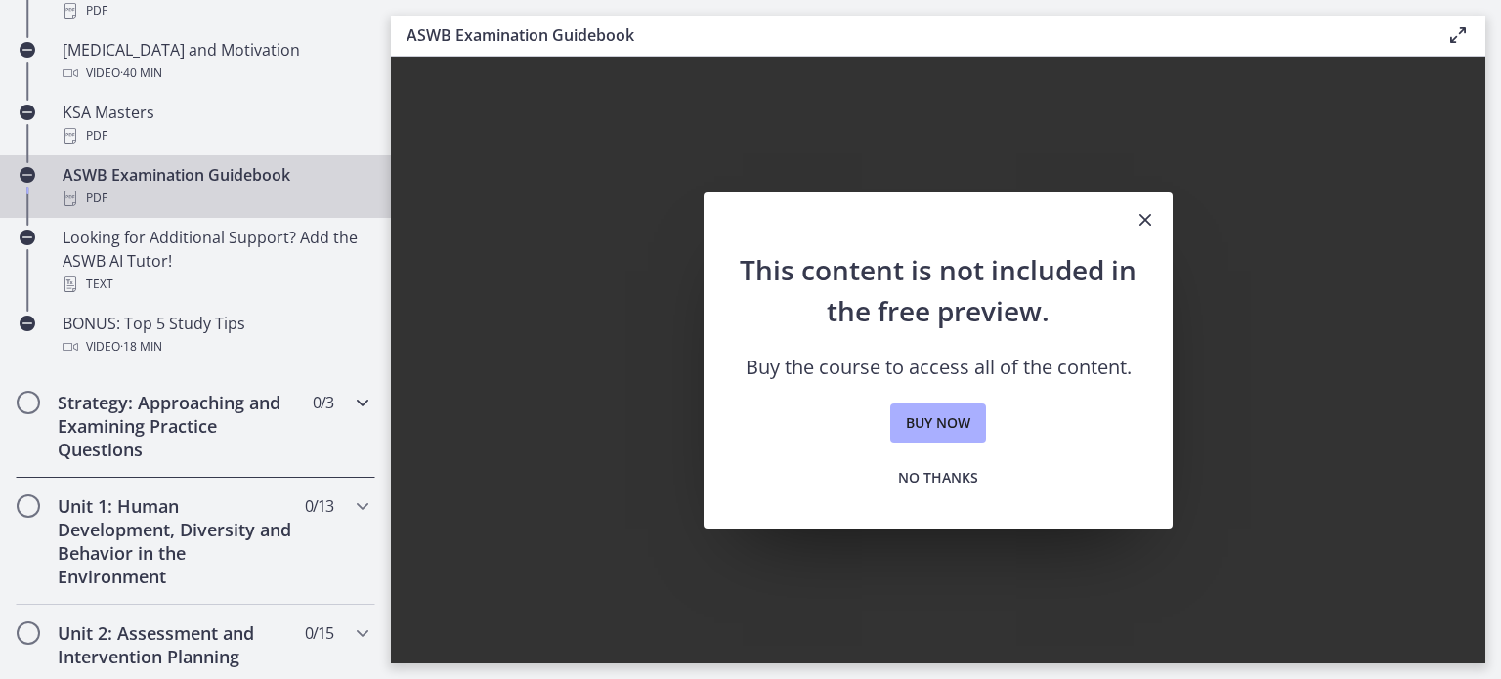
click at [258, 421] on h2 "Strategy: Approaching and Examining Practice Questions" at bounding box center [177, 426] width 238 height 70
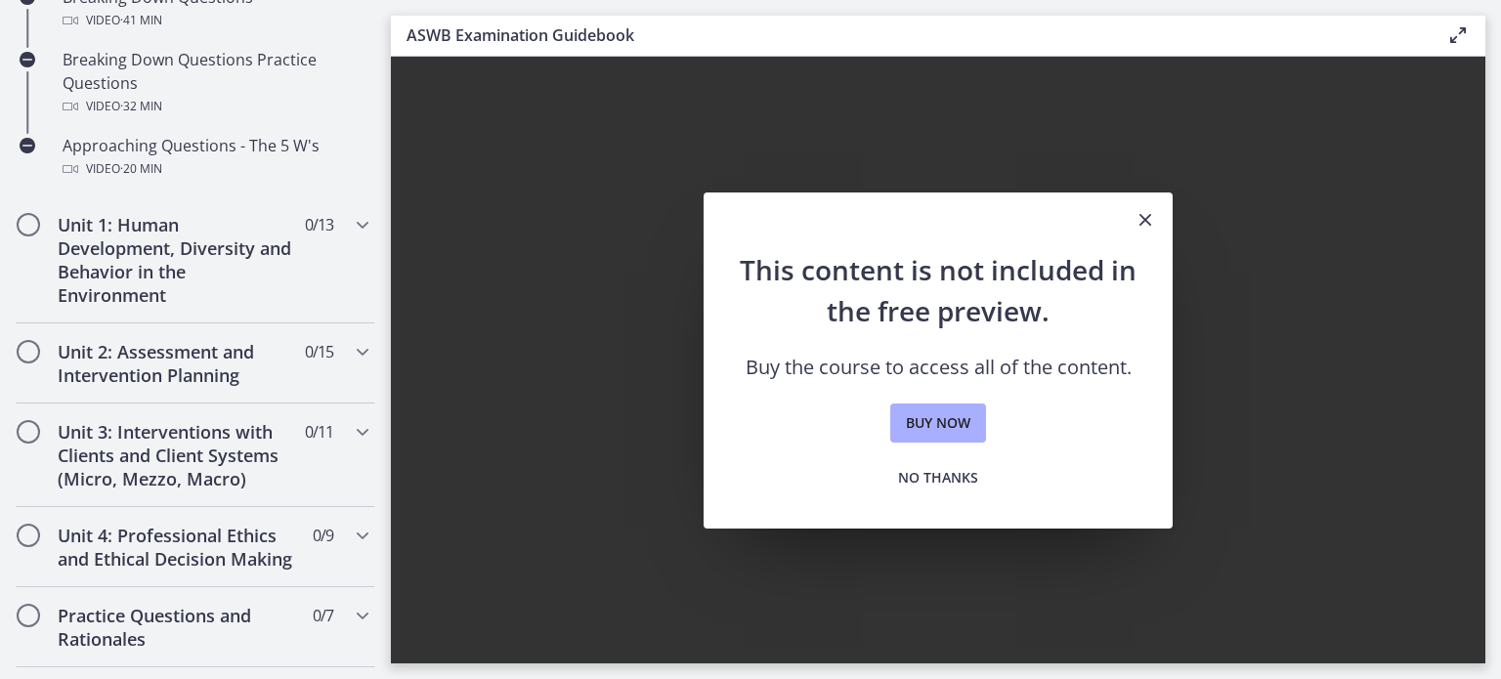
scroll to position [551, 0]
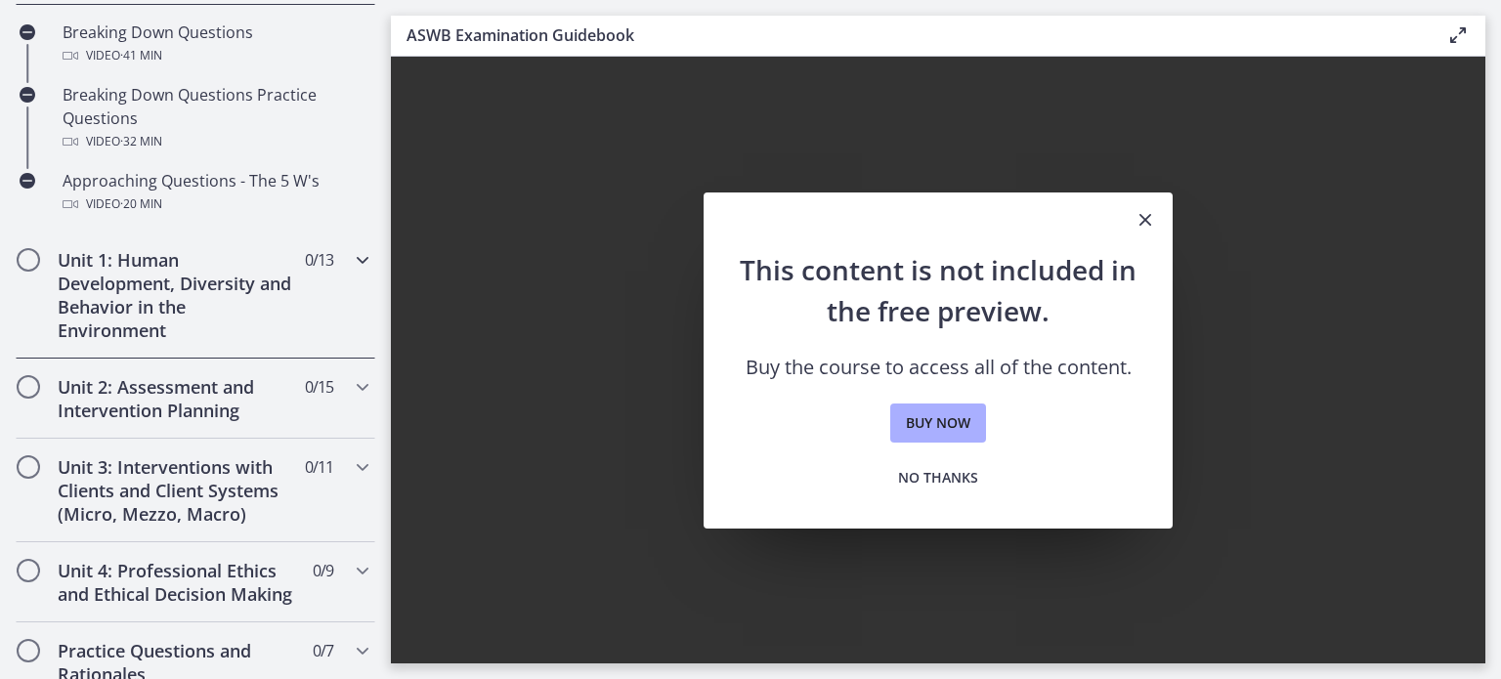
click at [27, 262] on span "Chapters" at bounding box center [29, 260] width 20 height 20
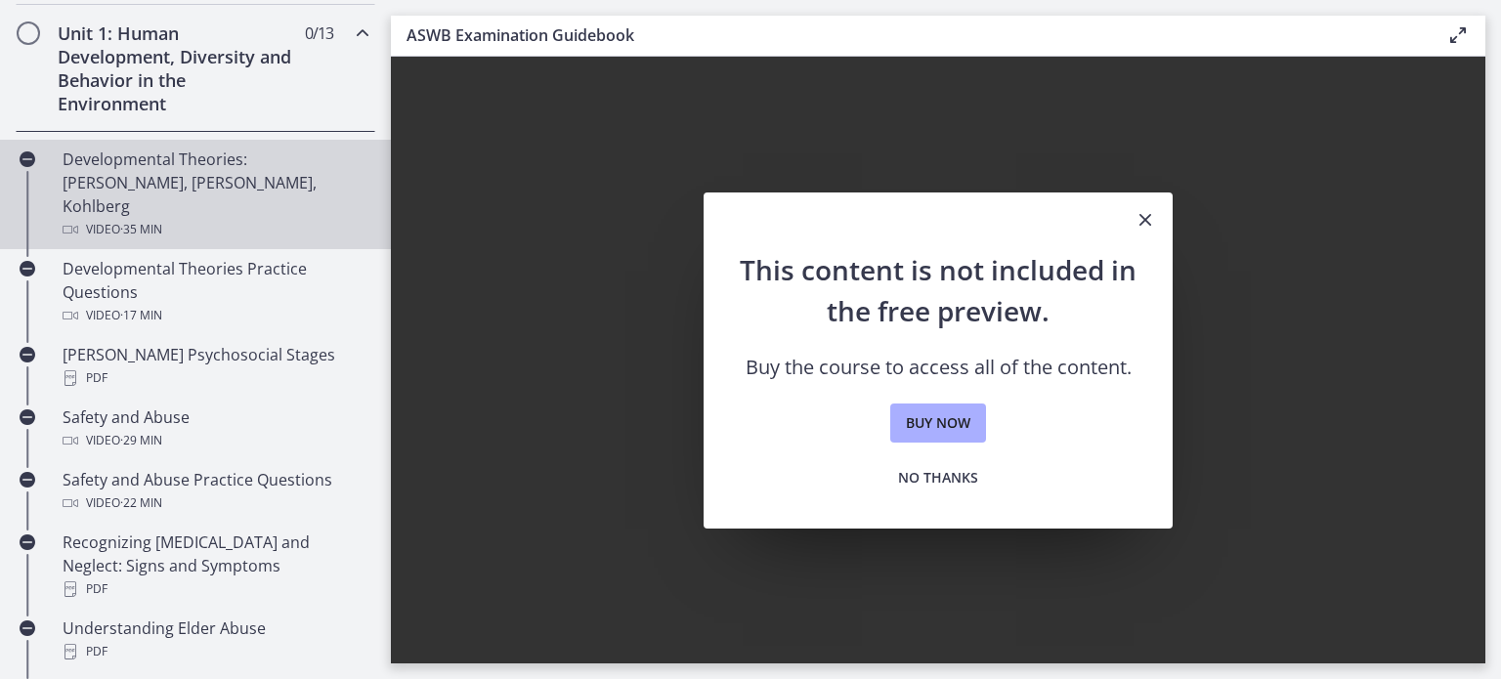
click at [142, 218] on link "Developmental Theories: Erikson, Piaget, Kohlberg Video · 35 min" at bounding box center [195, 194] width 391 height 109
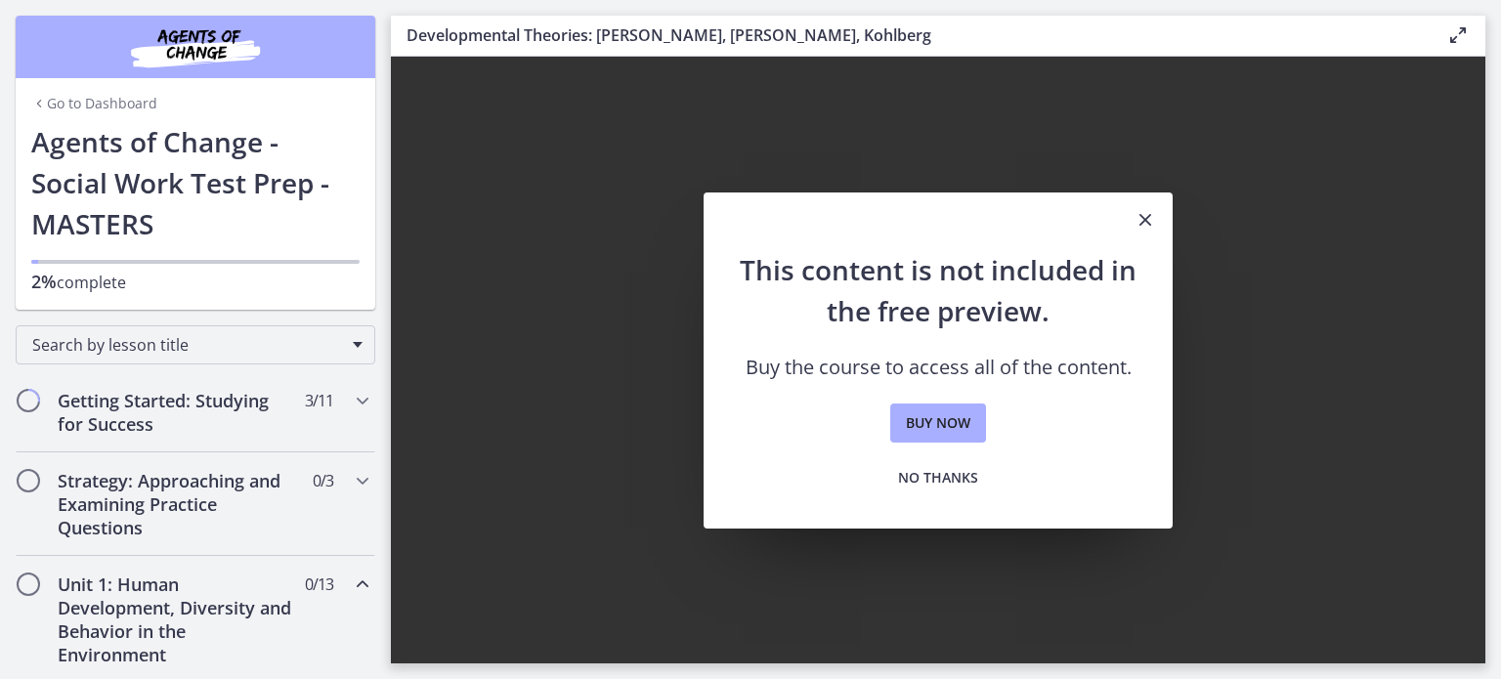
click at [200, 35] on img "Chapters" at bounding box center [195, 46] width 235 height 47
click at [126, 112] on link "Go to Dashboard" at bounding box center [94, 104] width 126 height 20
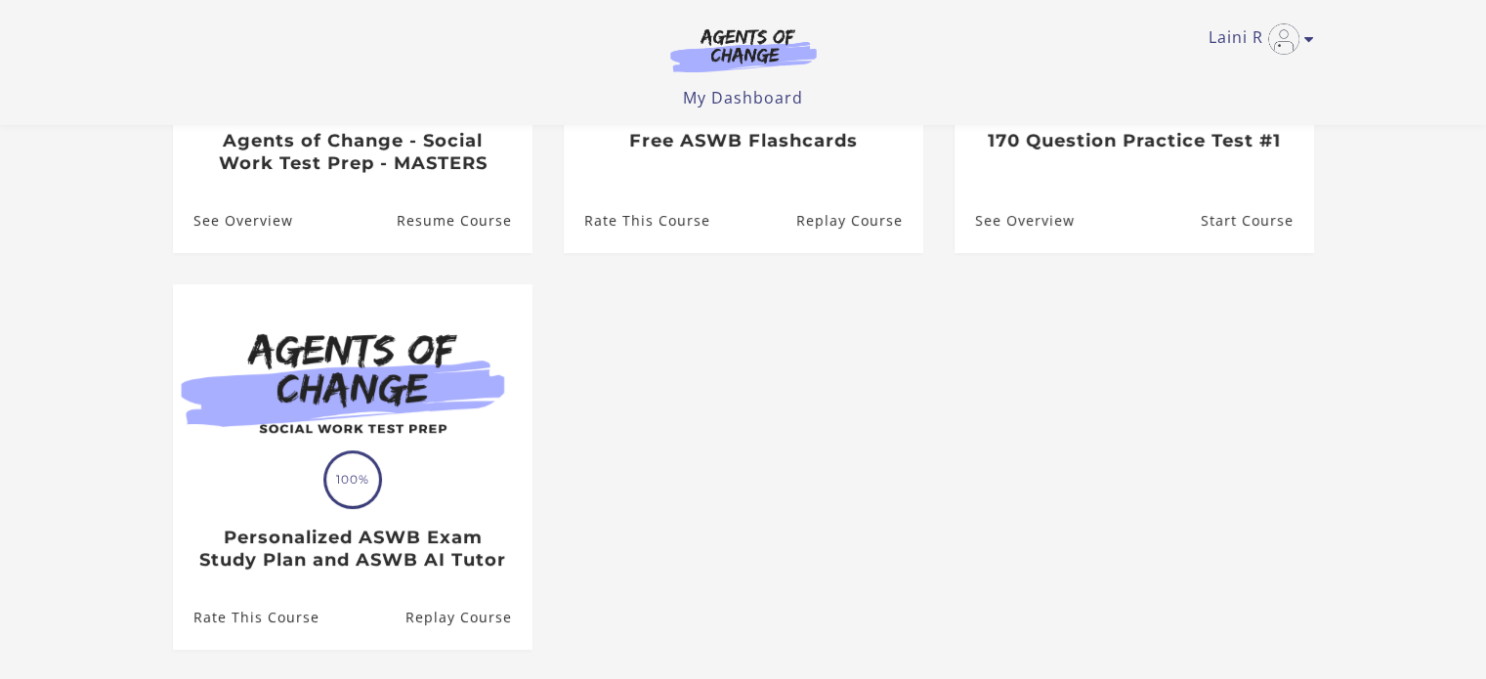
scroll to position [416, 0]
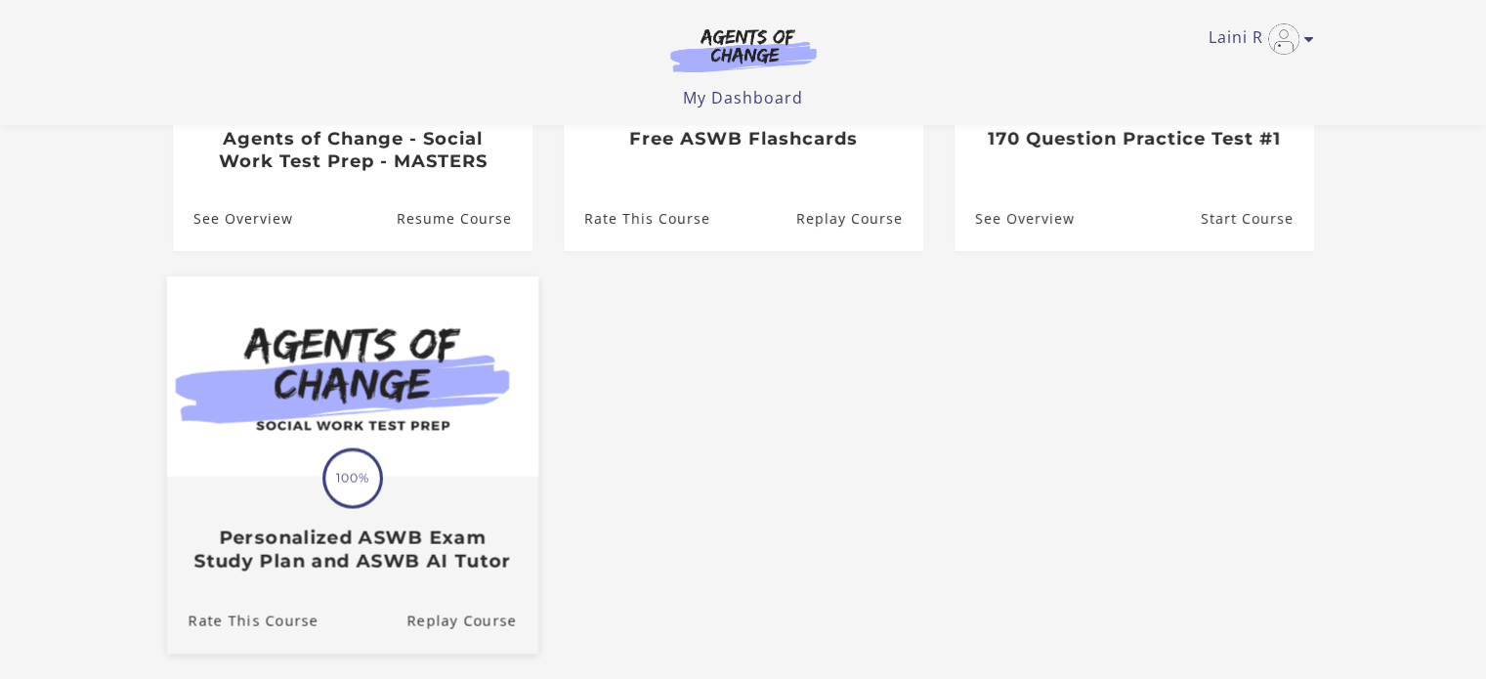
click at [498, 407] on img at bounding box center [351, 377] width 371 height 200
